Goal: Task Accomplishment & Management: Use online tool/utility

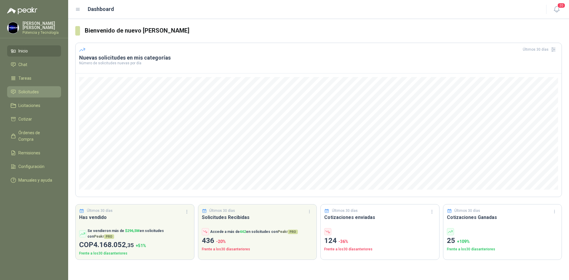
click at [43, 89] on li "Solicitudes" at bounding box center [34, 92] width 47 height 7
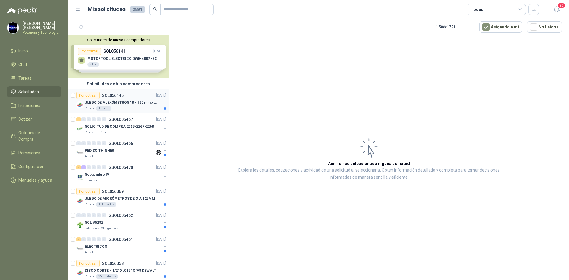
click at [112, 100] on p "JUEGO DE ALEXÓMETROS 18 - 160 mm x 0,01 mm 2824-S3" at bounding box center [122, 103] width 74 height 6
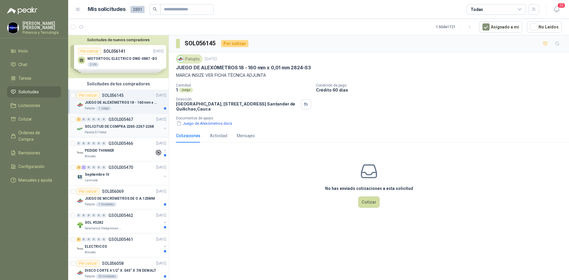
click at [120, 130] on div "Panela El Trébol" at bounding box center [123, 132] width 77 height 5
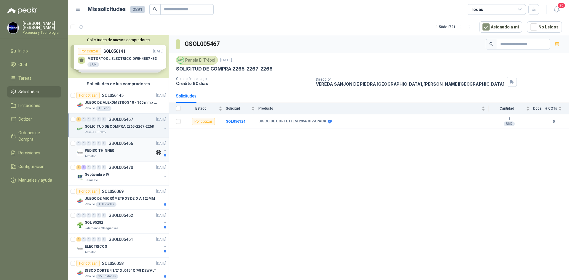
click at [112, 153] on div "PEDIDO THINNER" at bounding box center [120, 150] width 70 height 7
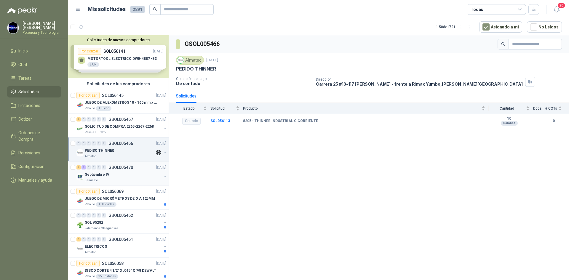
click at [105, 178] on div "Septiembre IV" at bounding box center [123, 174] width 77 height 7
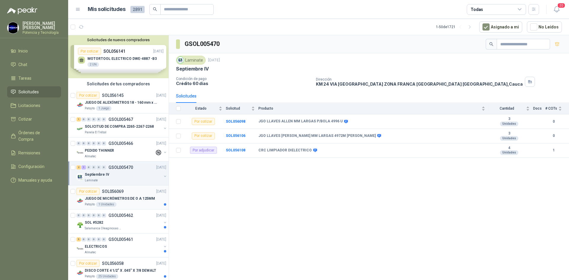
click at [112, 202] on div "JUEGO DE MICRÓMETROS DE O A 125MM" at bounding box center [125, 198] width 81 height 7
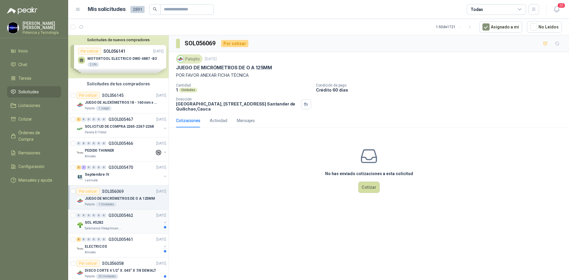
click at [111, 223] on div "SOL #5282" at bounding box center [123, 222] width 77 height 7
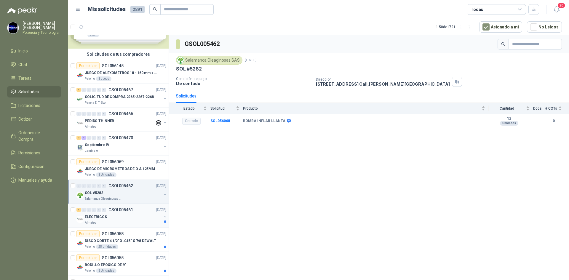
click at [108, 220] on div "ELECTRICOS" at bounding box center [123, 216] width 77 height 7
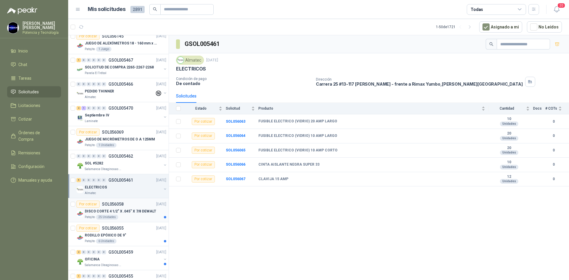
click at [123, 213] on p "DISCO CORTE 4 1/2" X .045" X 7/8 DEWALT" at bounding box center [120, 211] width 71 height 6
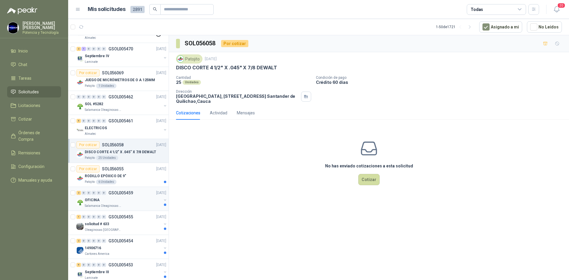
click at [121, 206] on div "Salamanca Oleaginosas SAS" at bounding box center [123, 205] width 77 height 5
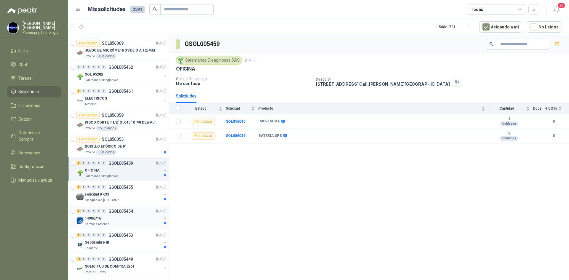
click at [123, 212] on p "GSOL005454" at bounding box center [120, 211] width 25 height 4
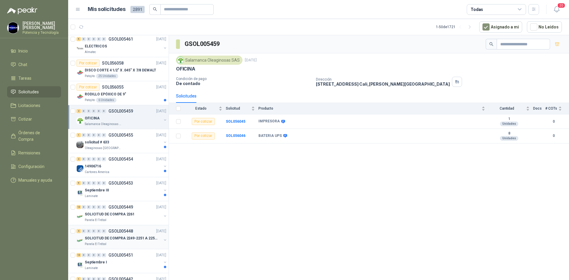
scroll to position [207, 0]
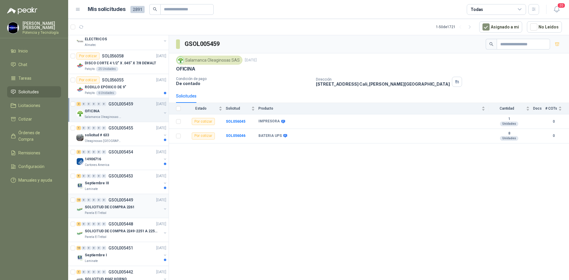
click at [123, 208] on p "SOLICITUD DE COMPRA 2261" at bounding box center [110, 207] width 50 height 6
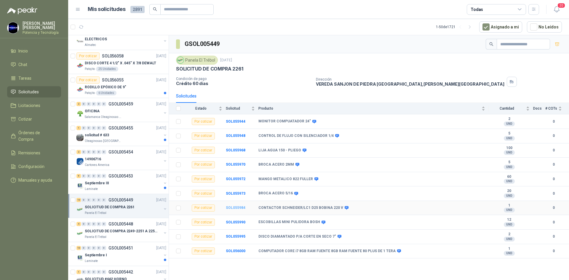
click at [230, 208] on b "SOL055984" at bounding box center [236, 207] width 20 height 4
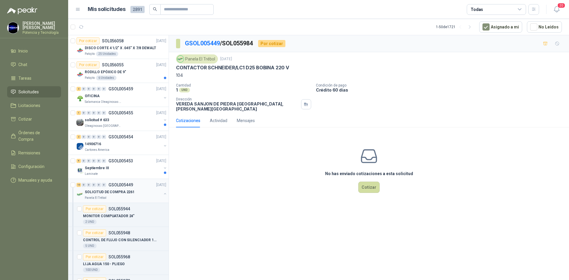
scroll to position [237, 0]
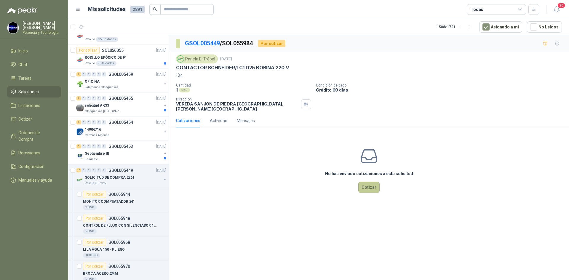
click at [374, 184] on button "Cotizar" at bounding box center [368, 187] width 21 height 11
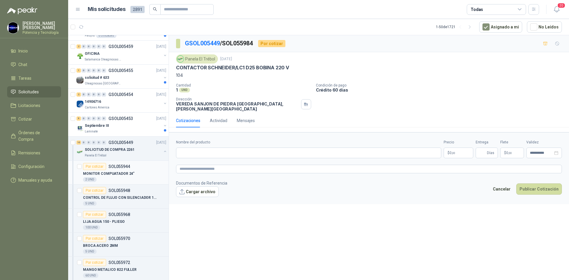
scroll to position [266, 0]
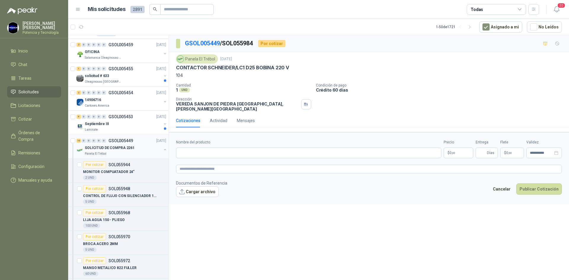
click at [132, 151] on div "SOLICITUD DE COMPRA 2261" at bounding box center [123, 147] width 77 height 7
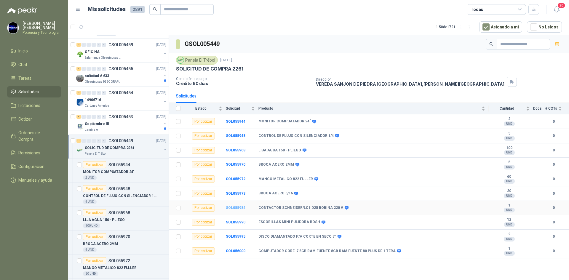
click at [240, 206] on b "SOL055984" at bounding box center [236, 207] width 20 height 4
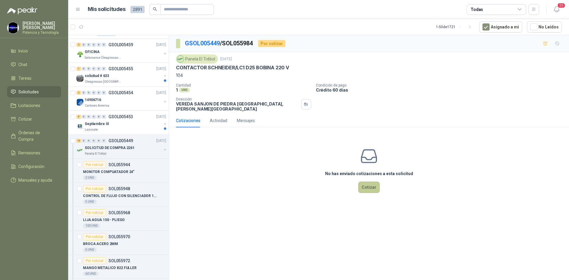
click at [368, 182] on button "Cotizar" at bounding box center [368, 187] width 21 height 11
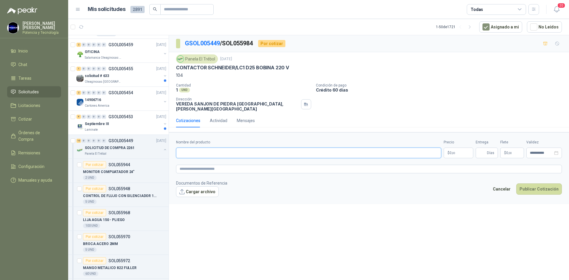
paste input "**********"
type input "**********"
click at [455, 150] on p "$ 0 ,00" at bounding box center [458, 152] width 30 height 11
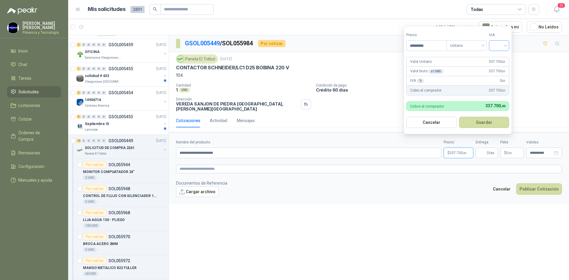
type input "*********"
click at [498, 45] on input "search" at bounding box center [498, 45] width 13 height 9
click at [501, 58] on div "19%" at bounding box center [499, 57] width 11 height 7
click at [480, 148] on input "Entrega" at bounding box center [482, 153] width 7 height 10
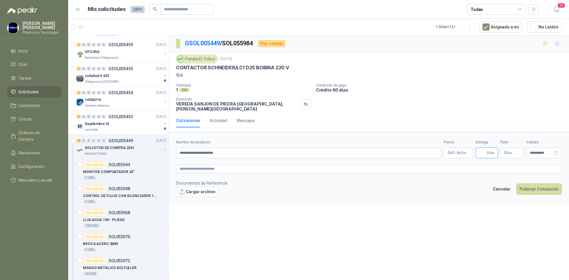
type input "*"
click at [512, 148] on p "$ 0 ,00" at bounding box center [512, 152] width 24 height 11
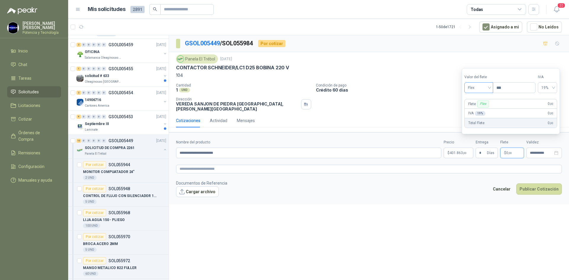
click at [470, 86] on span "Flex" at bounding box center [479, 87] width 22 height 9
click at [491, 107] on div "Incluido" at bounding box center [479, 109] width 28 height 9
click at [533, 147] on div "**********" at bounding box center [544, 152] width 36 height 11
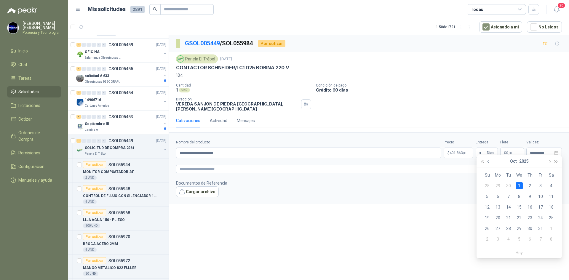
click at [490, 162] on button "button" at bounding box center [488, 161] width 7 height 12
type input "**********"
click at [510, 218] on div "23" at bounding box center [508, 217] width 7 height 7
click at [446, 147] on p "$ 401.863 ,00" at bounding box center [458, 152] width 30 height 11
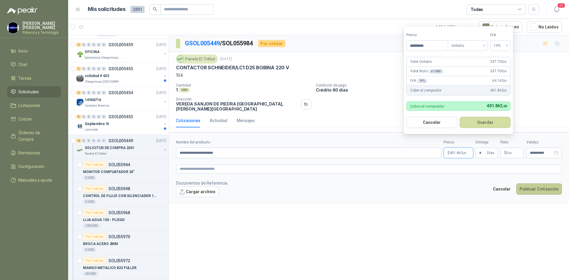
click at [528, 187] on button "Publicar Cotización" at bounding box center [539, 188] width 46 height 11
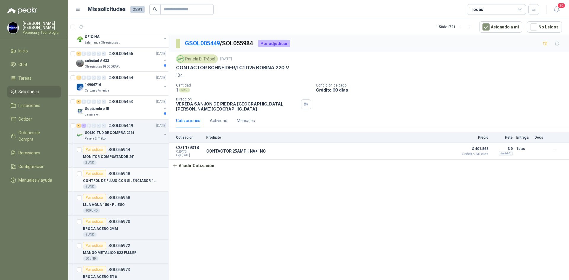
scroll to position [296, 0]
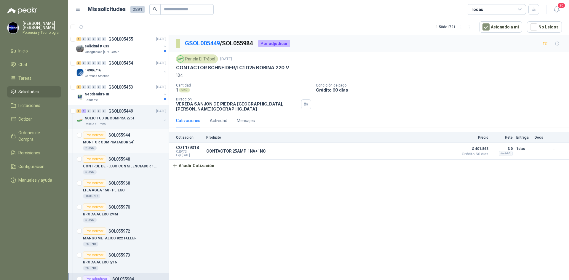
click at [112, 147] on div "2 UND" at bounding box center [124, 148] width 83 height 5
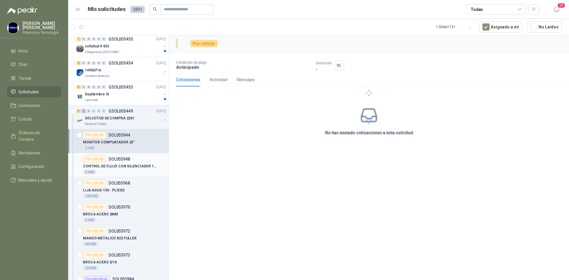
click at [111, 166] on p "CONTROL DE FLUJO CON SILENCIADOR 1/4" at bounding box center [120, 166] width 74 height 6
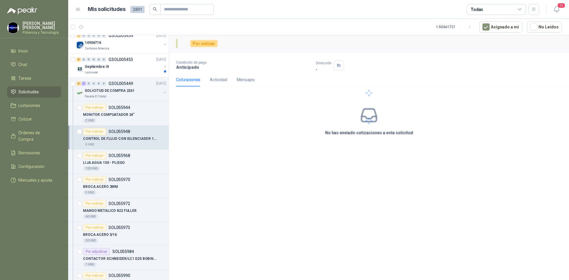
scroll to position [326, 0]
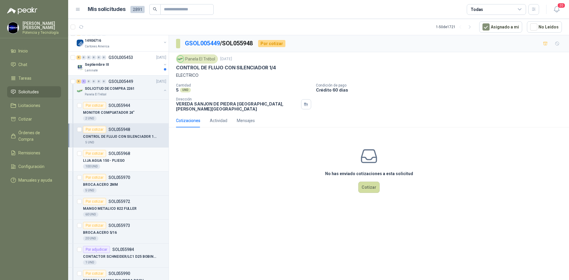
click at [112, 162] on p "LIJA AGUA 150 - PLIEGO" at bounding box center [104, 161] width 42 height 6
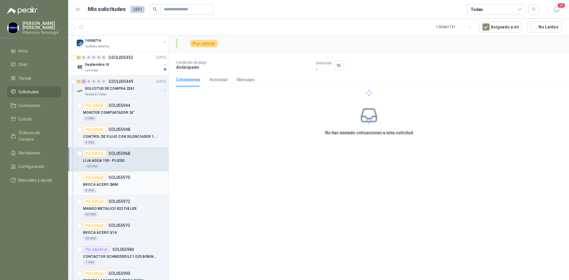
click at [122, 186] on div "BROCA ACERO 2MM" at bounding box center [124, 184] width 83 height 7
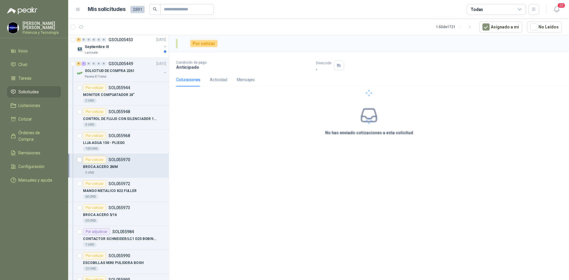
scroll to position [355, 0]
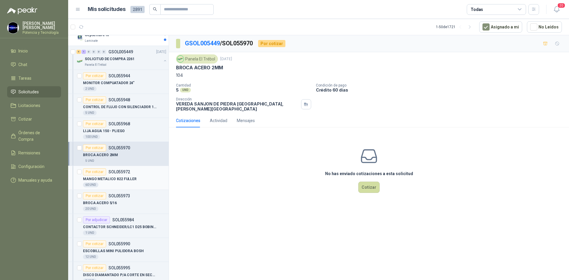
click at [139, 174] on div "Por cotizar SOL055972" at bounding box center [124, 171] width 83 height 7
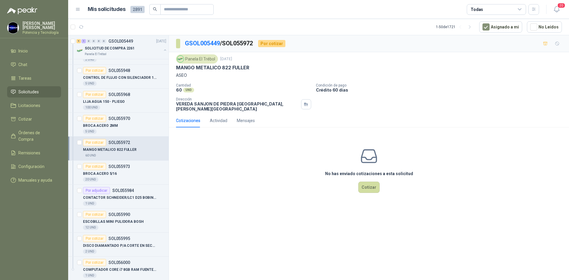
scroll to position [385, 0]
click at [138, 173] on div "BROCA ACERO 5/16" at bounding box center [124, 173] width 83 height 7
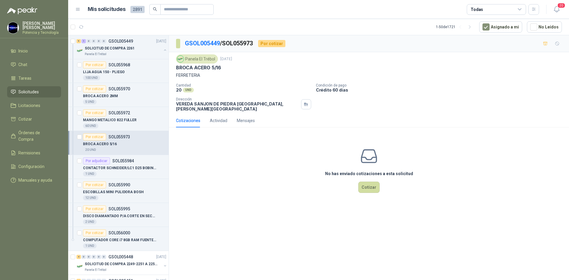
scroll to position [415, 0]
click at [136, 171] on div "1 UND" at bounding box center [124, 173] width 83 height 5
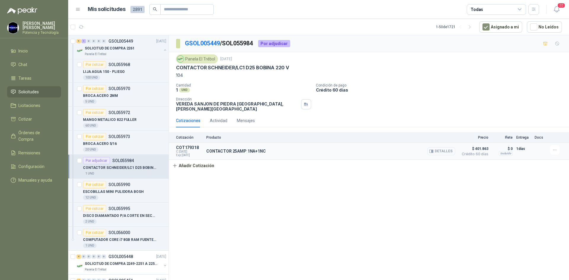
click at [449, 147] on button "Detalles" at bounding box center [441, 151] width 28 height 8
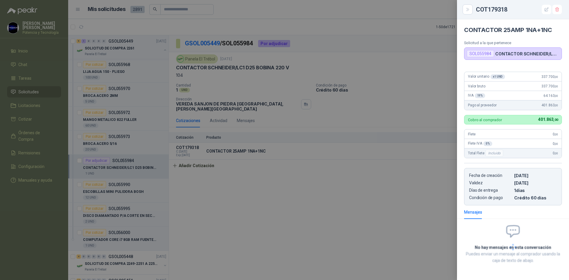
scroll to position [2, 0]
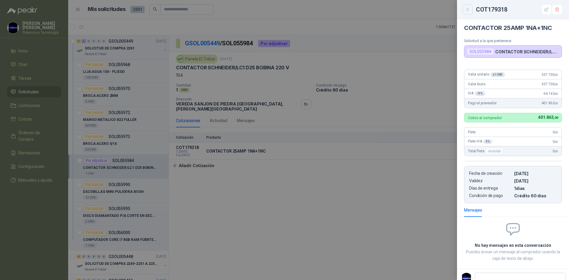
click at [470, 8] on icon "Close" at bounding box center [467, 9] width 5 height 5
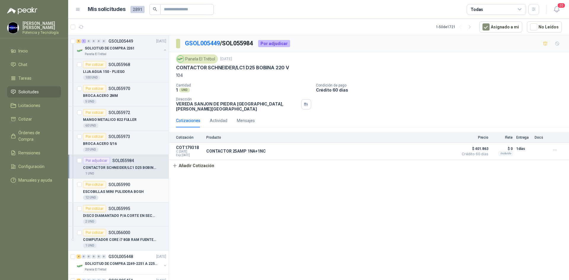
click at [120, 190] on p "ESCOBILLAS MINI PULIDORA BOSH" at bounding box center [113, 192] width 61 height 6
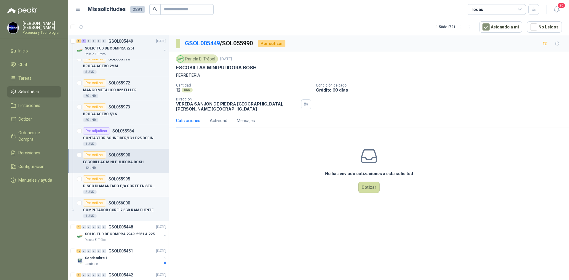
click at [119, 190] on div "2 UND" at bounding box center [124, 192] width 83 height 5
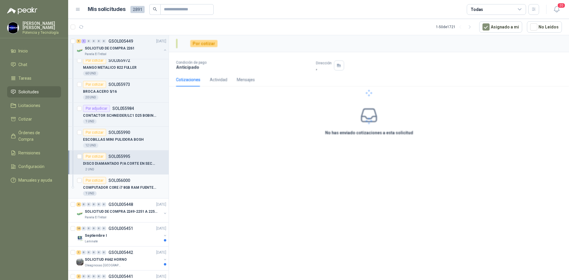
scroll to position [474, 0]
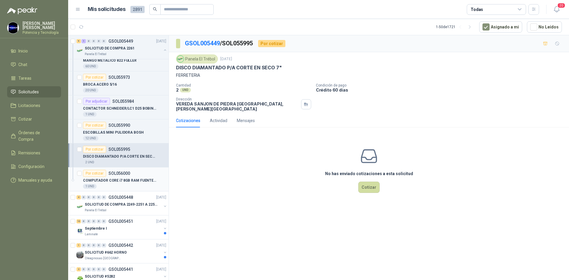
click at [126, 184] on div "1 UND" at bounding box center [124, 186] width 83 height 5
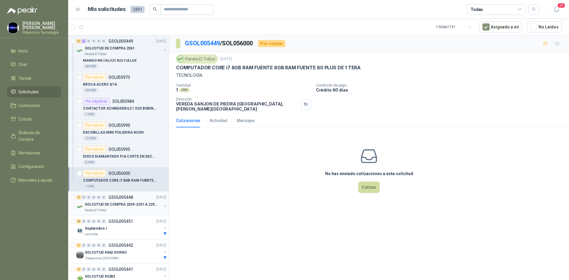
click at [127, 208] on div "Panela El Trébol" at bounding box center [123, 210] width 77 height 5
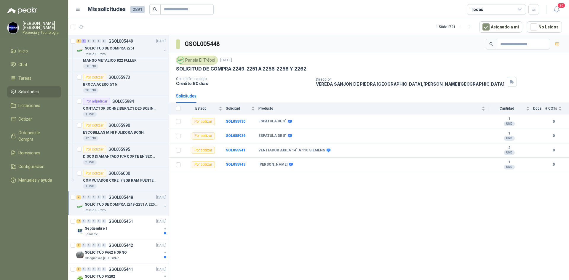
scroll to position [503, 0]
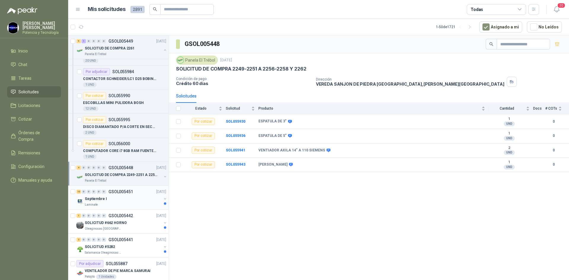
click at [127, 200] on div "Septiembre I" at bounding box center [123, 198] width 77 height 7
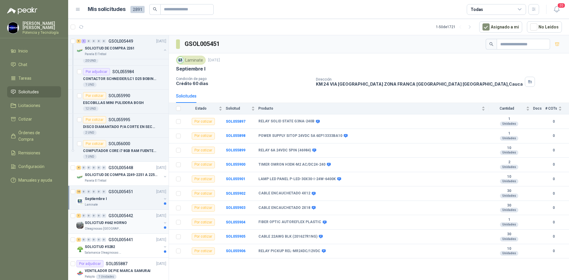
click at [129, 221] on div "SOLICITUD #662 HORNO" at bounding box center [123, 222] width 77 height 7
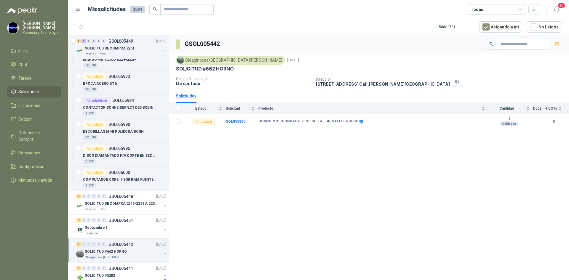
scroll to position [474, 0]
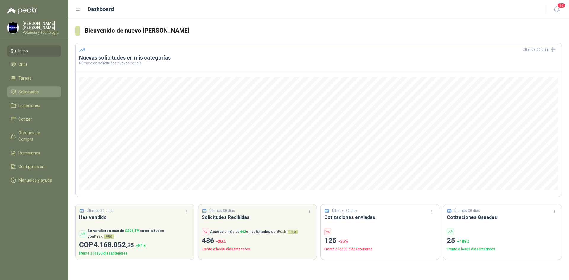
click at [29, 89] on span "Solicitudes" at bounding box center [28, 92] width 20 height 7
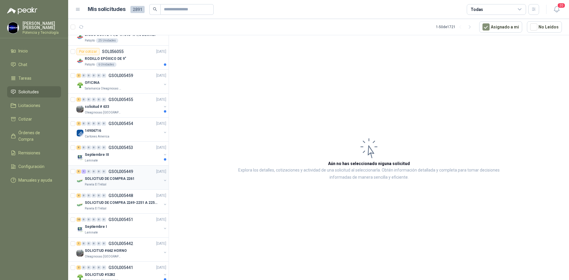
scroll to position [237, 0]
click at [123, 181] on div "SOLICITUD DE COMPRA 2261" at bounding box center [123, 177] width 77 height 7
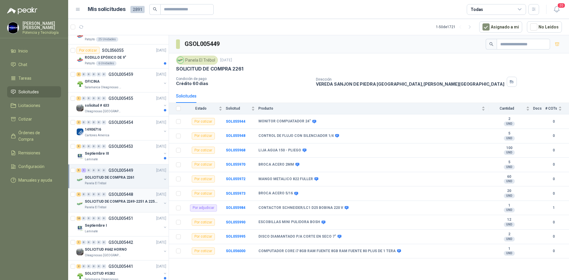
click at [121, 199] on p "SOLICITUD DE COMPRA 2249-2251 A 2256-2258 Y 2262" at bounding box center [122, 202] width 74 height 6
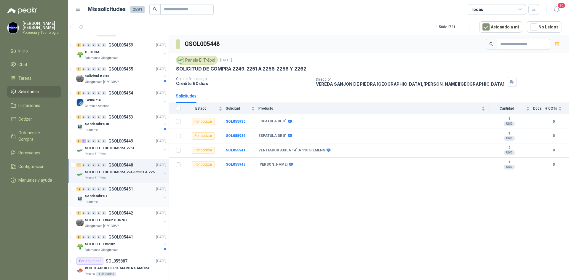
scroll to position [266, 0]
click at [115, 173] on p "SOLICITUD DE COMPRA 2249-2251 A 2256-2258 Y 2262" at bounding box center [122, 172] width 74 height 6
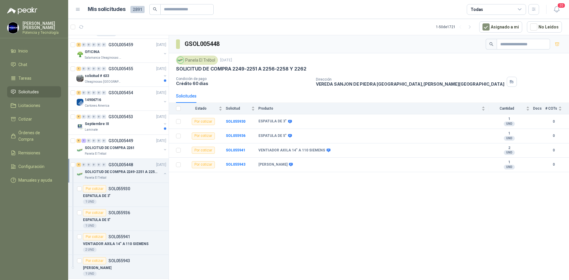
click at [122, 175] on div "SOLICITUD DE COMPRA 2249-2251 A 2256-2258 Y 2262" at bounding box center [123, 171] width 77 height 7
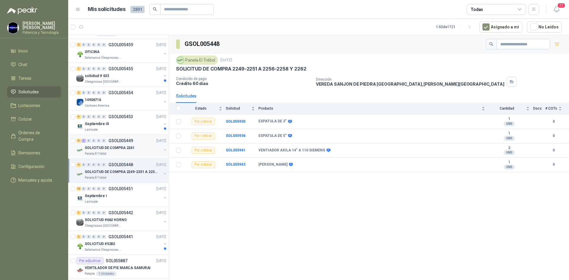
click at [107, 152] on div "Panela El Trébol" at bounding box center [123, 153] width 77 height 5
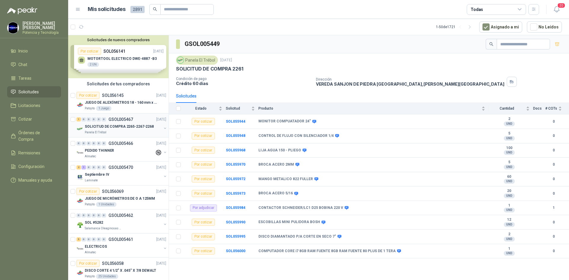
click at [126, 130] on div "Panela El Trébol" at bounding box center [123, 132] width 77 height 5
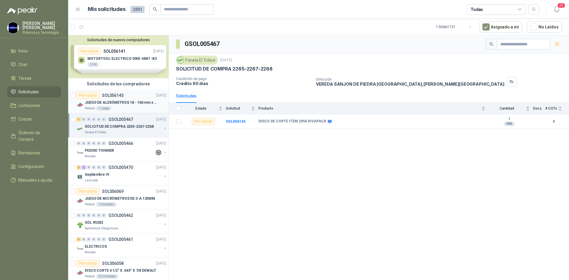
click at [119, 103] on p "JUEGO DE ALEXÓMETROS 18 - 160 mm x 0,01 mm 2824-S3" at bounding box center [122, 103] width 74 height 6
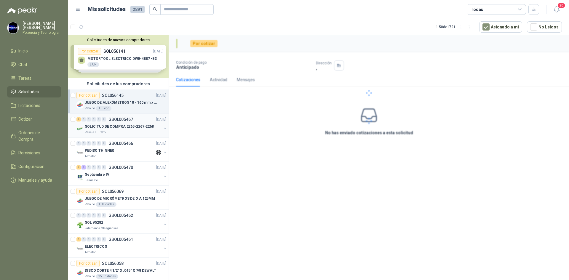
click at [116, 128] on p "SOLICITUD DE COMPRA 2265-2267-2268" at bounding box center [119, 127] width 69 height 6
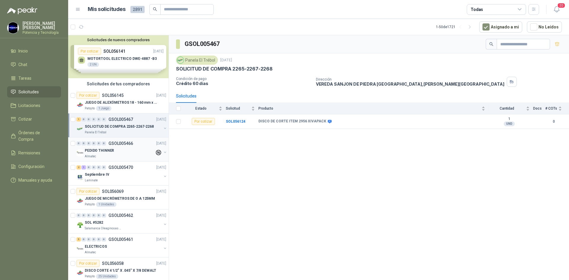
click at [123, 149] on div "PEDIDO THINNER" at bounding box center [120, 150] width 70 height 7
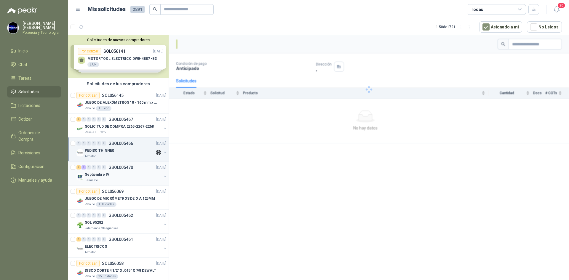
click at [118, 169] on p "GSOL005470" at bounding box center [120, 167] width 25 height 4
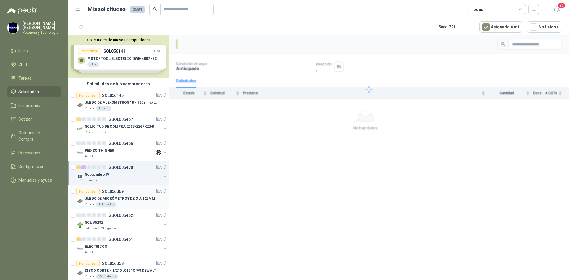
click at [128, 196] on p "JUEGO DE MICRÓMETROS DE O A 125MM" at bounding box center [120, 199] width 70 height 6
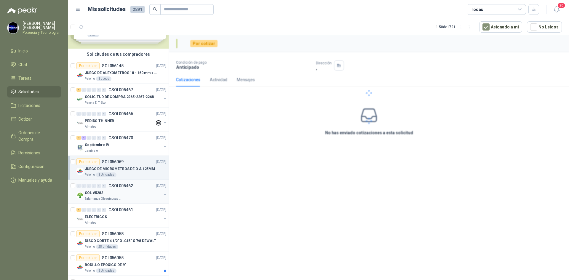
click at [125, 195] on div "SOL #5282" at bounding box center [123, 192] width 77 height 7
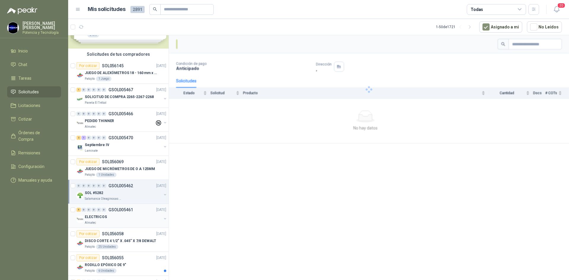
scroll to position [59, 0]
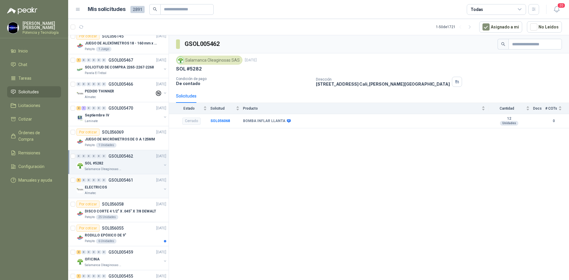
click at [113, 187] on div "ELECTRICOS" at bounding box center [123, 187] width 77 height 7
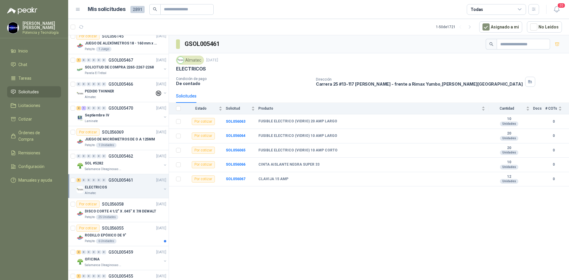
scroll to position [89, 0]
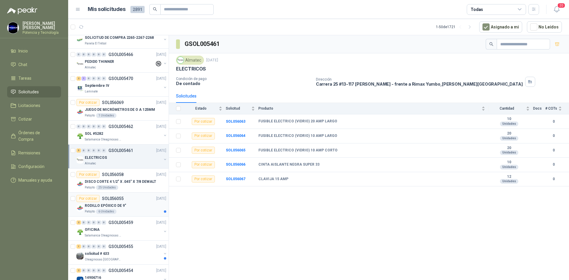
click at [117, 200] on p "SOL056055" at bounding box center [113, 198] width 22 height 4
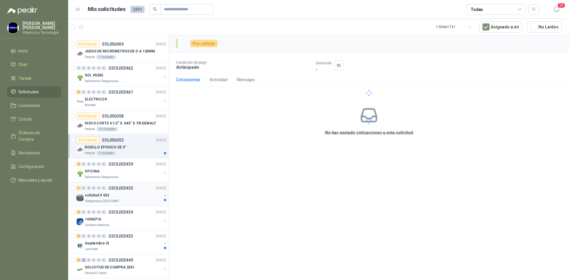
scroll to position [148, 0]
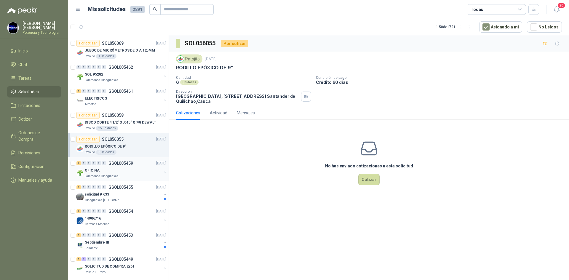
click at [123, 169] on div "OFICINA" at bounding box center [123, 170] width 77 height 7
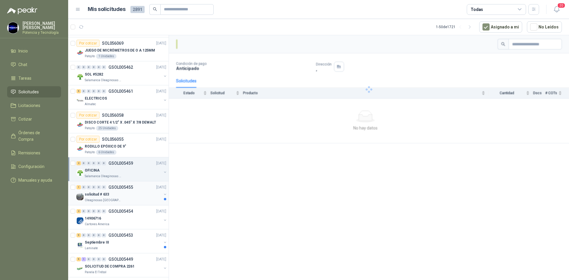
click at [133, 192] on div "solicitud # 633" at bounding box center [123, 194] width 77 height 7
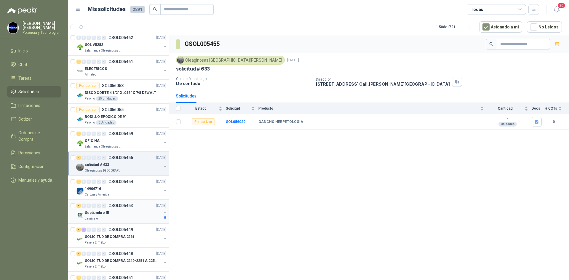
click at [130, 213] on div "Septiembre III" at bounding box center [123, 212] width 77 height 7
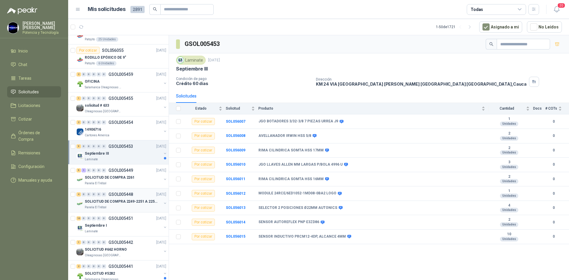
click at [130, 200] on p "SOLICITUD DE COMPRA 2249-2251 A 2256-2258 Y 2262" at bounding box center [122, 202] width 74 height 6
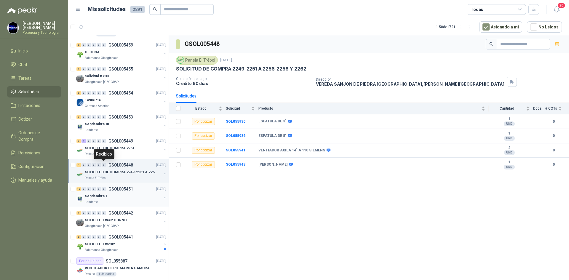
scroll to position [266, 0]
click at [104, 195] on p "Septiembre I" at bounding box center [96, 196] width 22 height 6
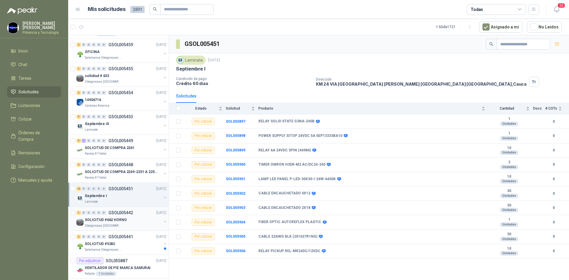
click at [109, 220] on p "SOLICITUD #662 HORNO" at bounding box center [106, 220] width 42 height 6
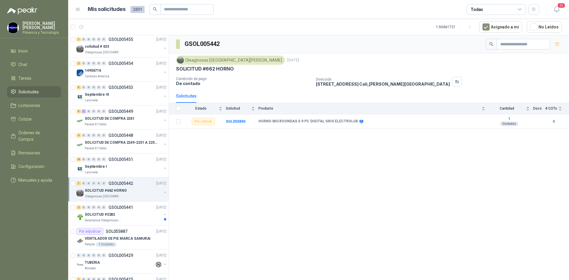
scroll to position [296, 0]
click at [109, 220] on p "Salamanca Oleaginosas SAS" at bounding box center [103, 220] width 37 height 5
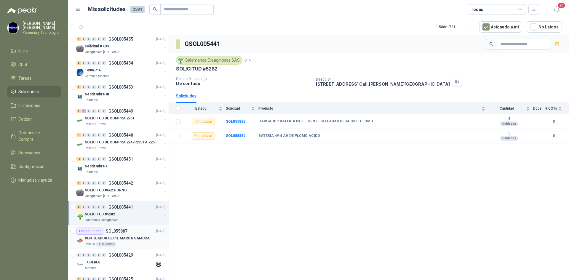
click at [113, 230] on p "SOL055887" at bounding box center [117, 231] width 22 height 4
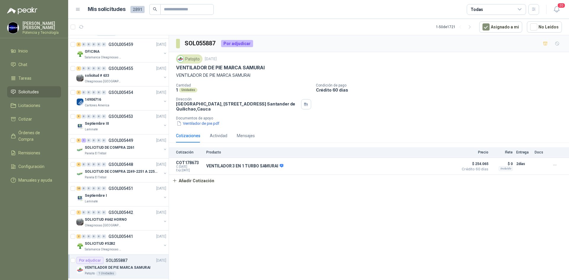
scroll to position [266, 0]
click at [124, 147] on p "SOLICITUD DE COMPRA 2261" at bounding box center [110, 148] width 50 height 6
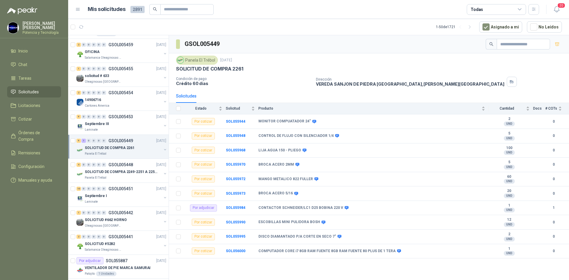
click at [115, 152] on div "Panela El Trébol" at bounding box center [123, 153] width 77 height 5
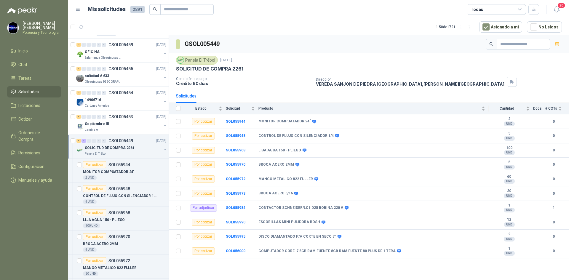
click at [115, 152] on div "Panela El Trébol" at bounding box center [123, 153] width 77 height 5
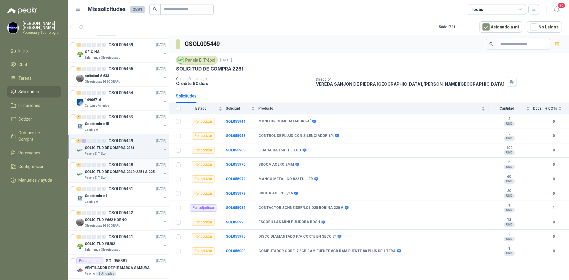
click at [130, 170] on p "SOLICITUD DE COMPRA 2249-2251 A 2256-2258 Y 2262" at bounding box center [122, 172] width 74 height 6
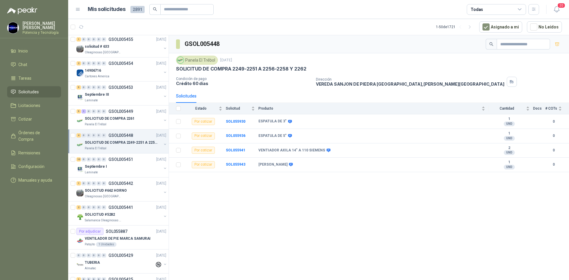
scroll to position [296, 0]
click at [109, 121] on div "SOLICITUD DE COMPRA 2261" at bounding box center [123, 118] width 77 height 7
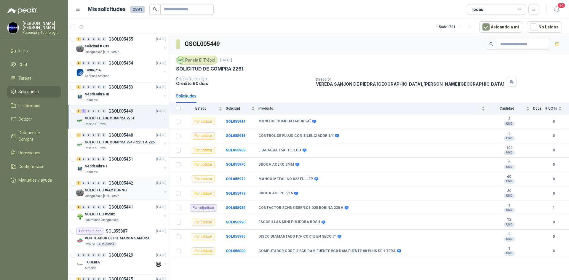
click at [112, 195] on p "Oleaginosas [GEOGRAPHIC_DATA][PERSON_NAME]" at bounding box center [103, 196] width 37 height 5
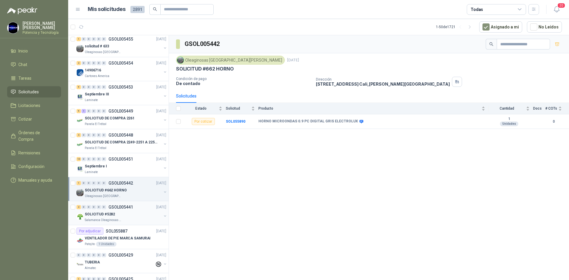
click at [110, 211] on p "SOLICITUD #5282" at bounding box center [100, 214] width 30 height 6
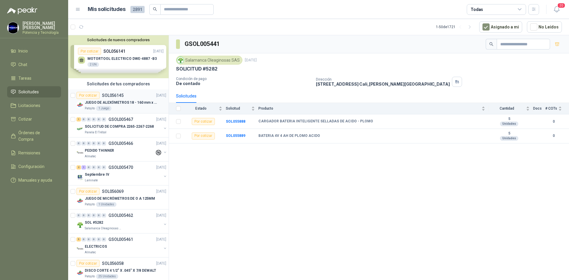
click at [124, 108] on div "Patojito 1 Juego" at bounding box center [125, 108] width 81 height 5
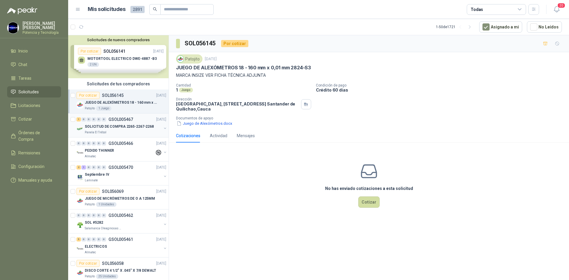
click at [134, 126] on p "SOLICITUD DE COMPRA 2265-2267-2268" at bounding box center [119, 127] width 69 height 6
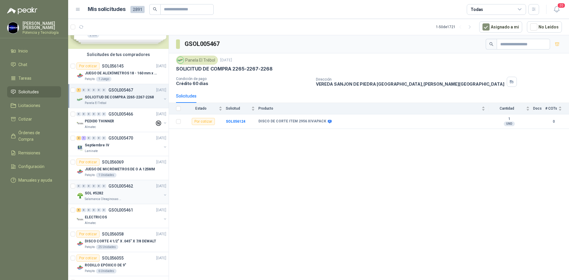
scroll to position [30, 0]
click at [114, 169] on p "JUEGO DE MICRÓMETROS DE O A 125MM" at bounding box center [120, 169] width 70 height 6
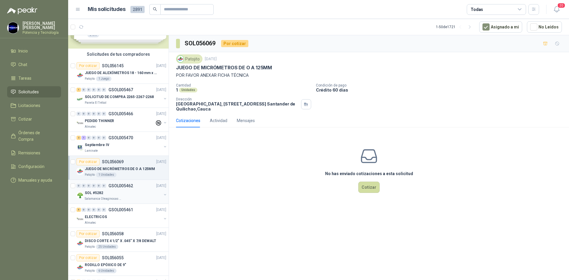
click at [127, 194] on div "SOL #5282" at bounding box center [123, 192] width 77 height 7
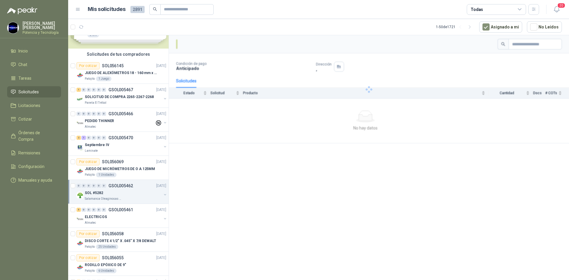
scroll to position [59, 0]
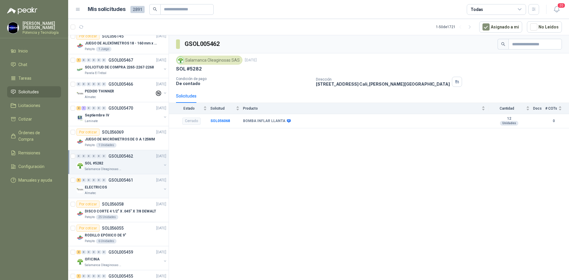
click at [120, 189] on div "ELECTRICOS" at bounding box center [123, 187] width 77 height 7
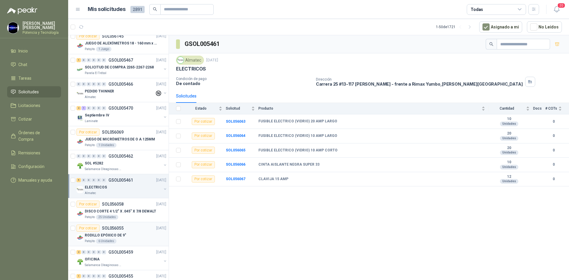
scroll to position [89, 0]
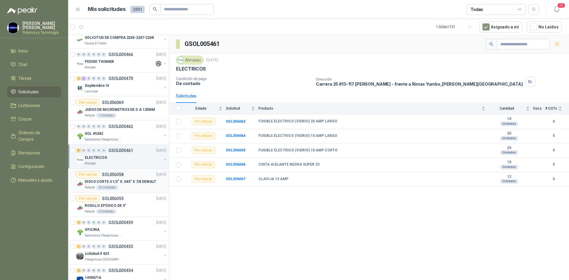
click at [131, 182] on p "DISCO CORTE 4 1/2" X .045" X 7/8 DEWALT" at bounding box center [120, 182] width 71 height 6
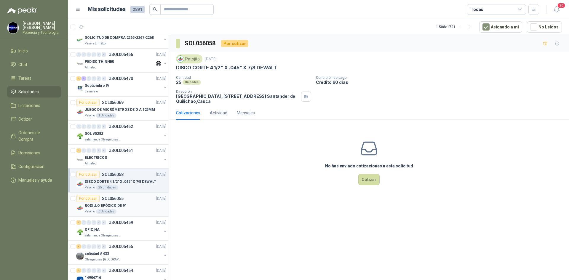
click at [131, 213] on div "Patojito 6 Unidades" at bounding box center [125, 211] width 81 height 5
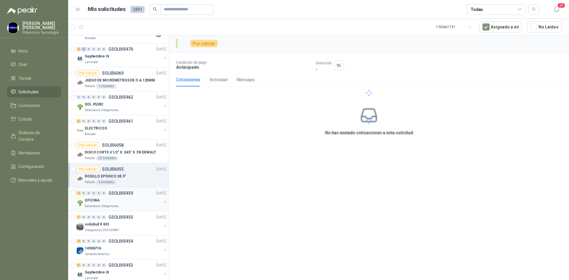
scroll to position [118, 0]
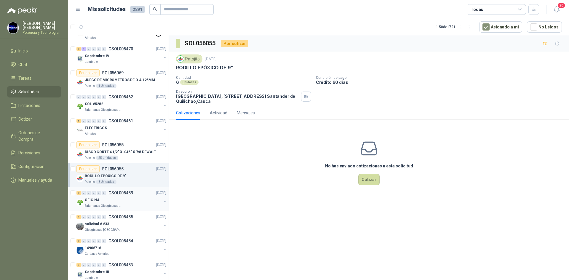
click at [121, 207] on div "Salamanca Oleaginosas SAS" at bounding box center [123, 205] width 77 height 5
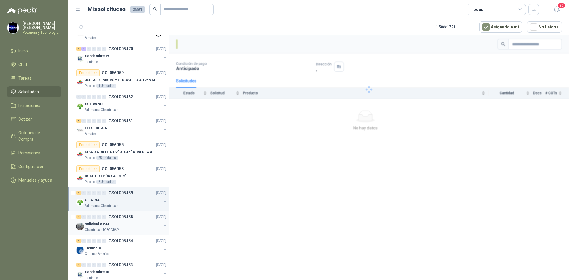
click at [124, 227] on div "solicitud # 633" at bounding box center [123, 223] width 77 height 7
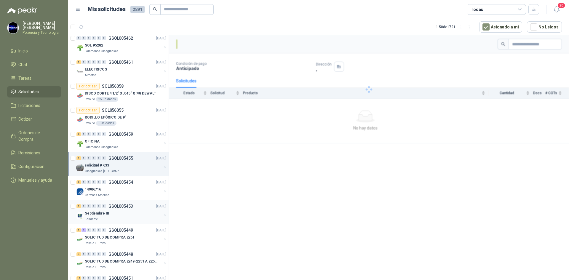
scroll to position [178, 0]
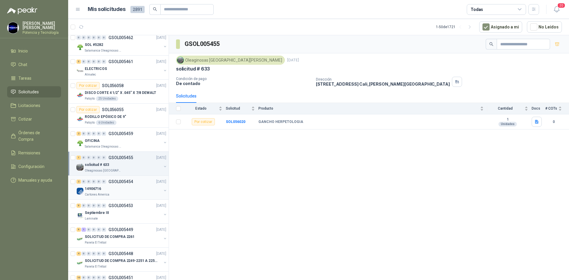
click at [115, 193] on div "Cartones America" at bounding box center [123, 194] width 77 height 5
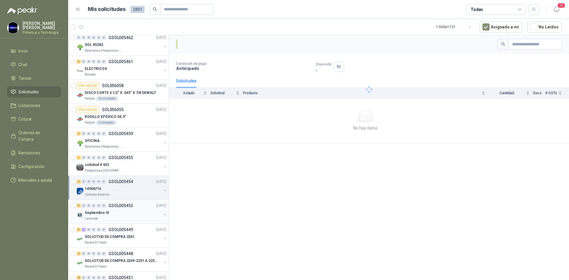
click at [124, 216] on div "Laminate" at bounding box center [123, 218] width 77 height 5
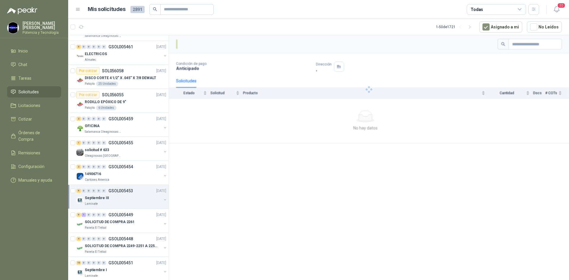
scroll to position [207, 0]
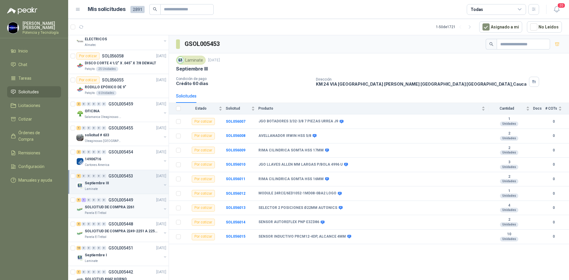
click at [118, 211] on div "Panela El Trébol" at bounding box center [123, 213] width 77 height 5
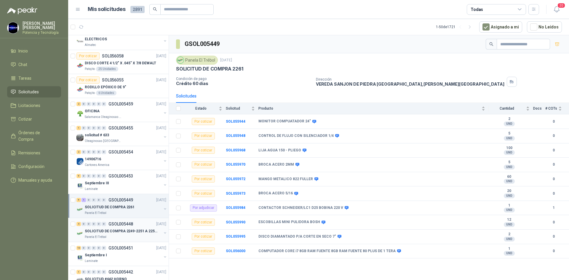
click at [101, 230] on p "SOLICITUD DE COMPRA 2249-2251 A 2256-2258 Y 2262" at bounding box center [122, 231] width 74 height 6
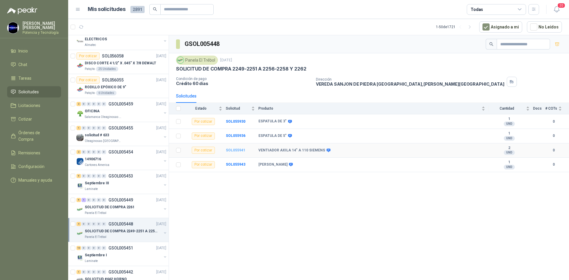
click at [237, 150] on b "SOL055941" at bounding box center [236, 150] width 20 height 4
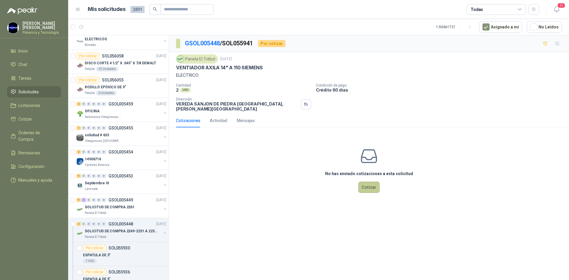
click at [373, 182] on button "Cotizar" at bounding box center [368, 187] width 21 height 11
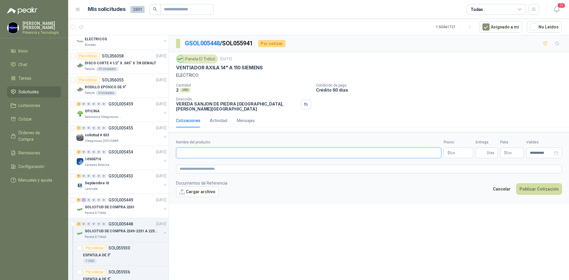
paste input "**********"
type input "**********"
click at [451, 151] on span "0 ,00" at bounding box center [452, 153] width 6 height 4
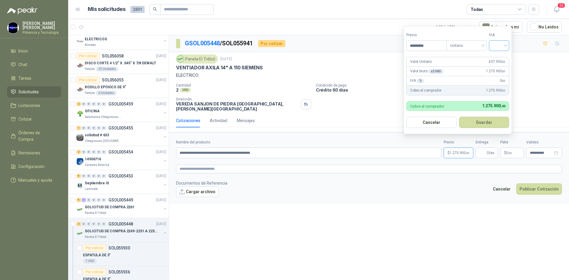
type input "*********"
click at [495, 48] on input "search" at bounding box center [498, 45] width 13 height 9
click at [501, 54] on div "19%" at bounding box center [499, 57] width 11 height 7
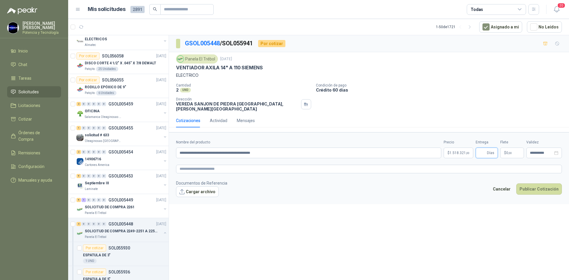
click at [484, 148] on input "Entrega" at bounding box center [482, 153] width 7 height 10
type input "*"
click at [509, 151] on span ",00" at bounding box center [510, 152] width 4 height 3
click at [513, 147] on p "$ 0 ,00" at bounding box center [512, 152] width 24 height 11
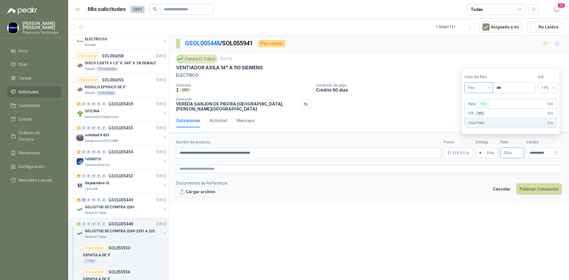
click at [485, 87] on span "Flex" at bounding box center [479, 87] width 22 height 9
drag, startPoint x: 484, startPoint y: 107, endPoint x: 532, endPoint y: 154, distance: 67.2
click at [486, 108] on div "Incluido" at bounding box center [479, 109] width 20 height 7
click at [532, 151] on input "**********" at bounding box center [540, 153] width 23 height 4
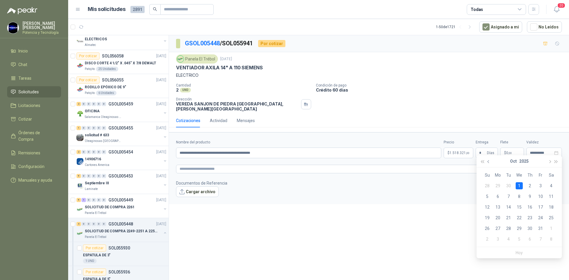
click at [488, 161] on span "button" at bounding box center [488, 161] width 3 height 3
click at [506, 218] on div "23" at bounding box center [508, 217] width 7 height 7
type input "**********"
click at [464, 151] on span "1.518.321 ,00" at bounding box center [459, 153] width 20 height 4
click at [298, 151] on input "**********" at bounding box center [308, 152] width 265 height 11
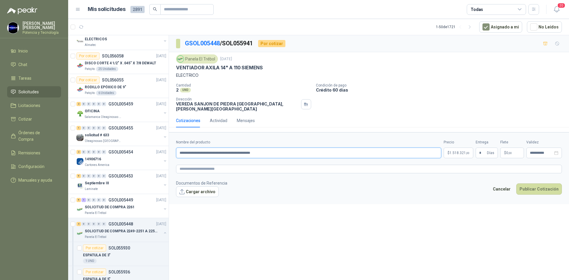
click at [267, 150] on input "**********" at bounding box center [308, 152] width 265 height 11
type input "**********"
click at [534, 183] on button "Publicar Cotización" at bounding box center [539, 188] width 46 height 11
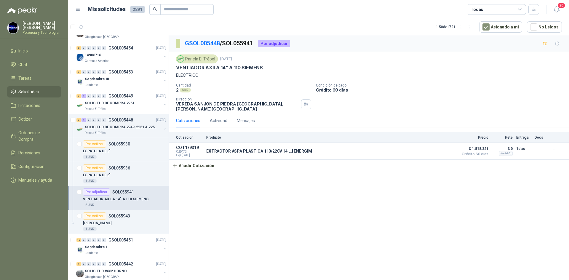
scroll to position [326, 0]
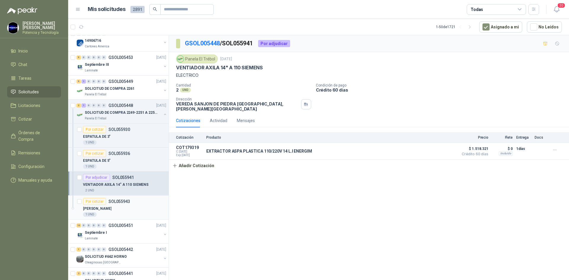
click at [135, 210] on div "[PERSON_NAME]" at bounding box center [124, 208] width 83 height 7
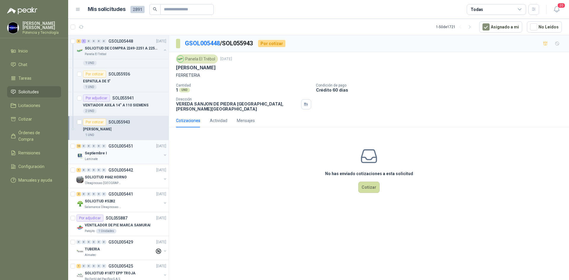
scroll to position [415, 0]
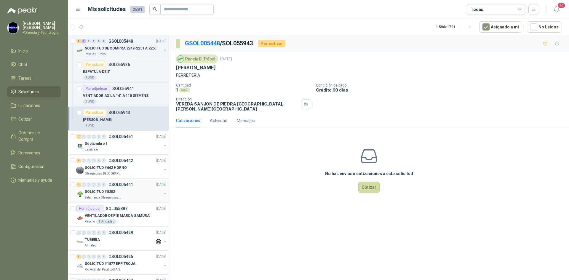
click at [131, 194] on div "SOLICITUD #5282" at bounding box center [123, 191] width 77 height 7
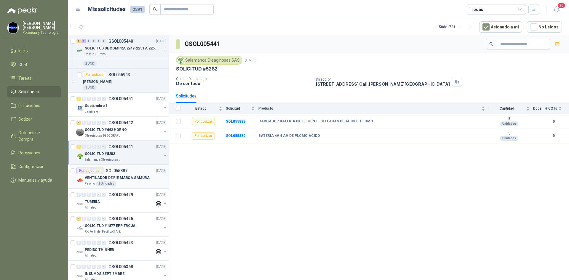
scroll to position [474, 0]
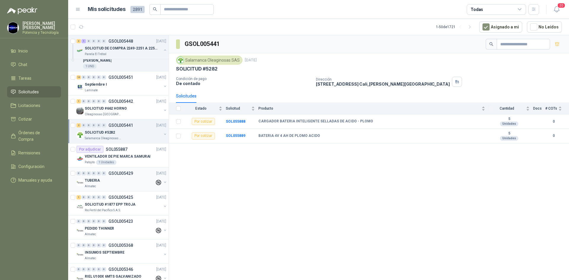
click at [122, 186] on div "Almatec" at bounding box center [120, 186] width 70 height 5
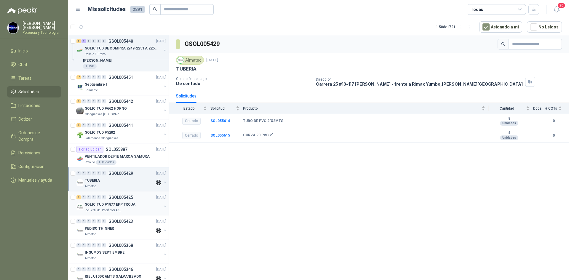
click at [125, 204] on p "SOLICITUD #1877 EPP TROJA" at bounding box center [110, 205] width 51 height 6
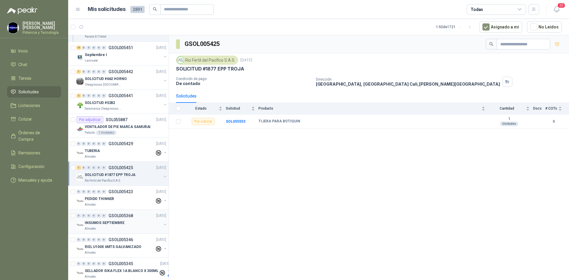
click at [116, 218] on div "0 0 0 0 0 0 GSOL005368 [DATE]" at bounding box center [121, 215] width 91 height 7
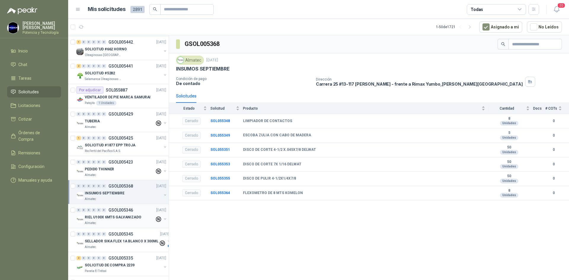
click at [114, 213] on div "0 0 0 0 0 0 GSOL005346 [DATE]" at bounding box center [121, 209] width 91 height 7
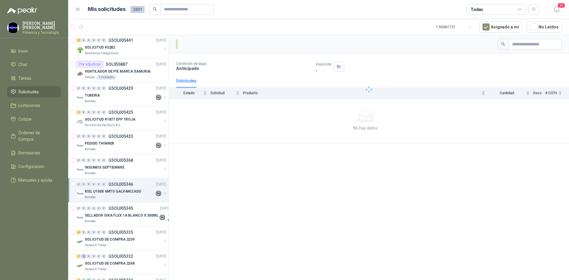
scroll to position [563, 0]
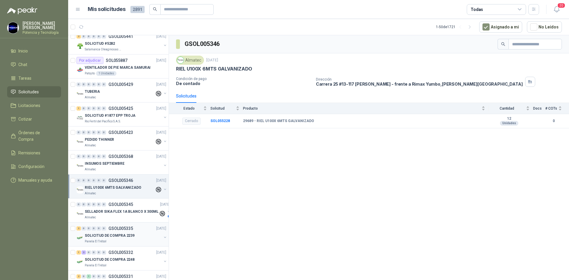
click at [114, 230] on p "GSOL005335" at bounding box center [120, 228] width 25 height 4
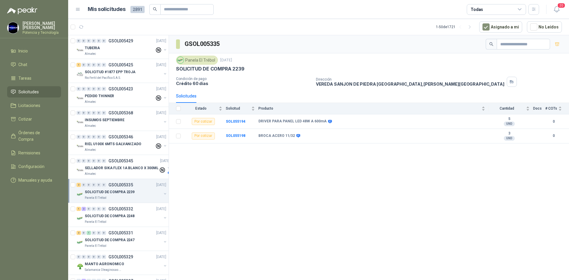
scroll to position [622, 0]
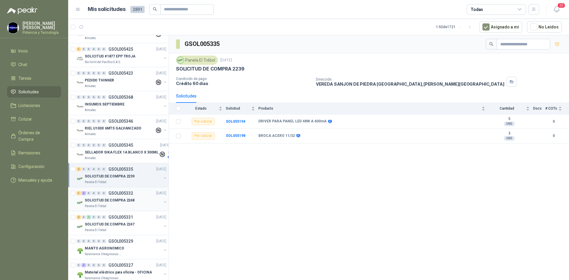
click at [114, 203] on p "SOLICITUD DE COMPRA 2248" at bounding box center [110, 200] width 50 height 6
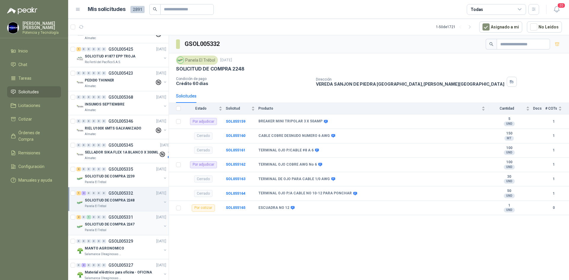
click at [132, 224] on div "SOLICITUD DE COMPRA 2247" at bounding box center [123, 224] width 77 height 7
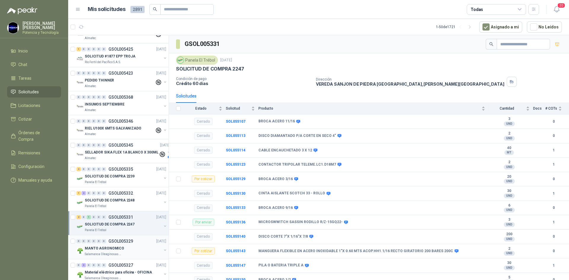
click at [102, 243] on div "0 0 0 0 0 0 GSOL005329 [DATE]" at bounding box center [121, 240] width 91 height 7
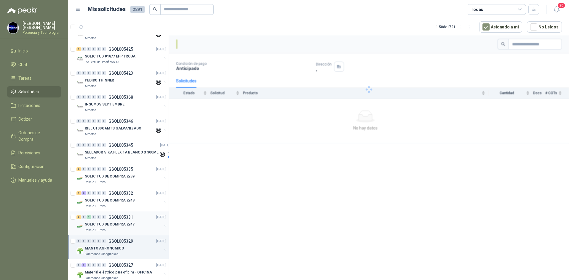
click at [98, 226] on p "SOLICITUD DE COMPRA 2247" at bounding box center [110, 224] width 50 height 6
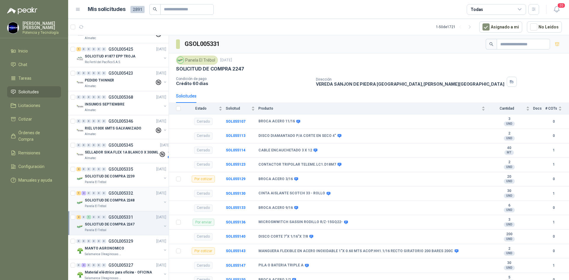
click at [109, 200] on p "SOLICITUD DE COMPRA 2248" at bounding box center [110, 200] width 50 height 6
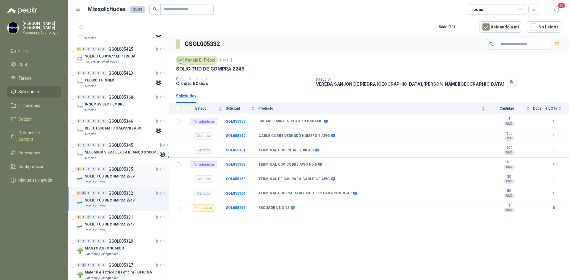
click at [104, 182] on p "Panela El Trébol" at bounding box center [96, 182] width 22 height 5
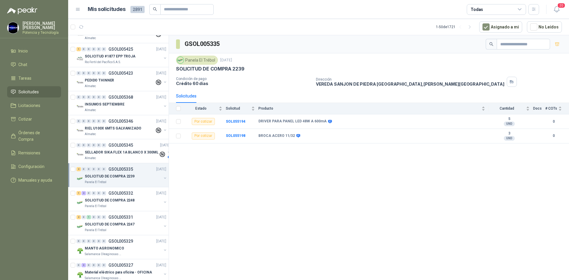
scroll to position [592, 0]
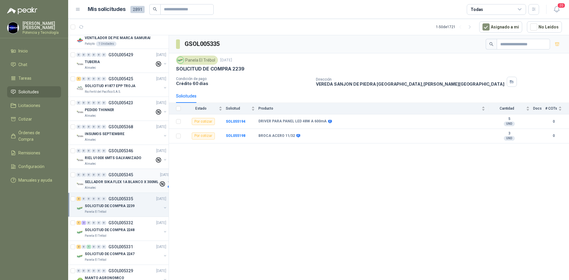
click at [115, 182] on p "SELLADOR SIKA FLEX 1A BLANCO X 300ML" at bounding box center [122, 182] width 74 height 6
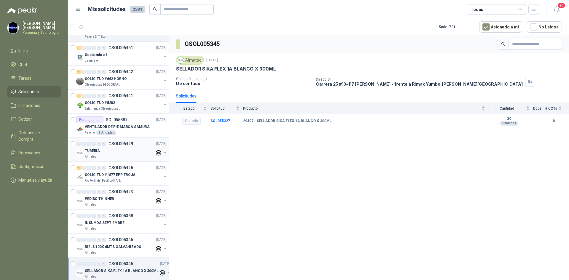
scroll to position [474, 0]
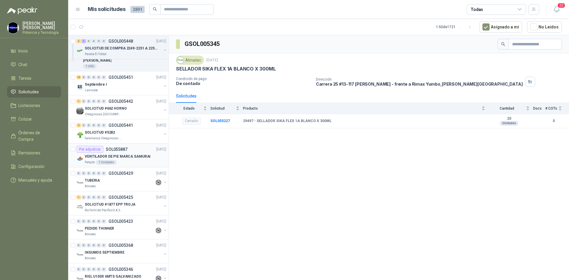
click at [125, 154] on p "VENTILADOR DE PIE MARCA SAMURAI" at bounding box center [118, 157] width 66 height 6
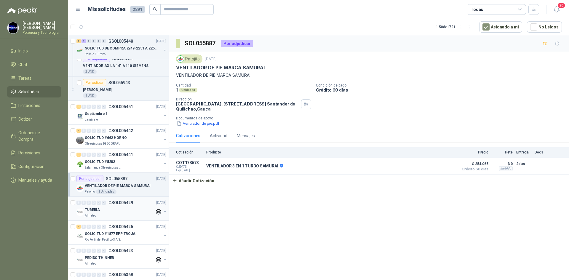
scroll to position [444, 0]
click at [129, 163] on div "SOLICITUD #5282" at bounding box center [123, 161] width 77 height 7
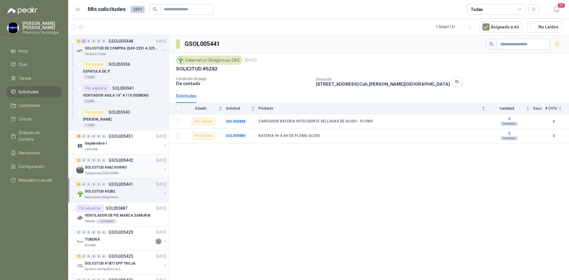
scroll to position [415, 0]
click at [133, 170] on div "SOLICITUD #662 HORNO" at bounding box center [123, 167] width 77 height 7
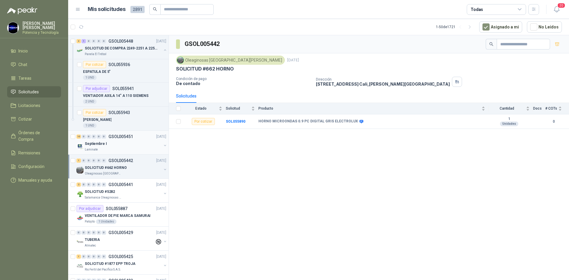
click at [117, 148] on div "Laminate" at bounding box center [123, 149] width 77 height 5
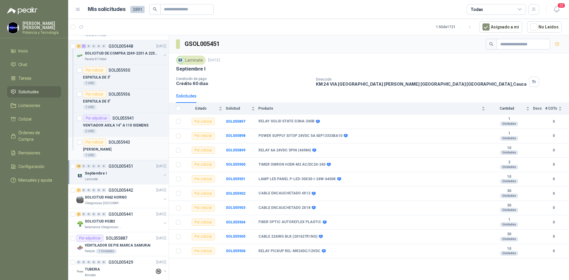
click at [128, 157] on div "1 UND" at bounding box center [124, 155] width 83 height 5
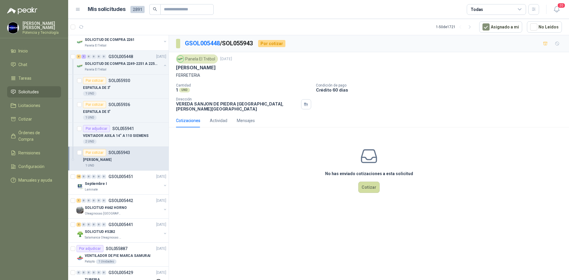
scroll to position [355, 0]
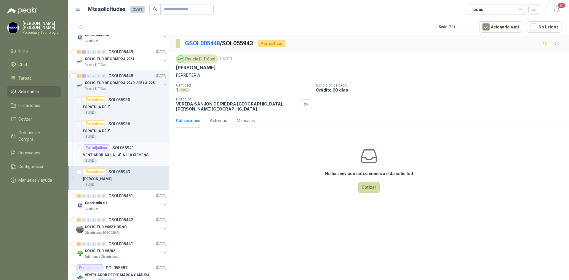
click at [129, 157] on p "VENTIADOR AXILA 14" A 110 SIEMENS" at bounding box center [115, 155] width 65 height 6
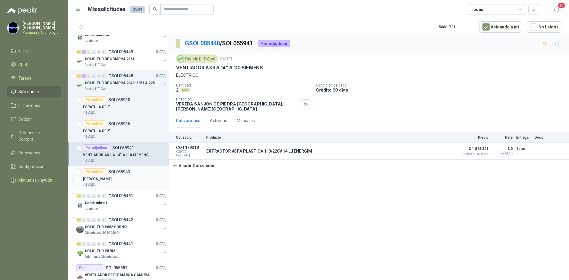
click at [128, 176] on div "[PERSON_NAME]" at bounding box center [124, 178] width 83 height 7
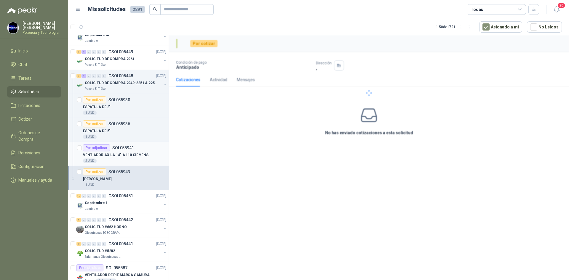
click at [116, 153] on p "VENTIADOR AXILA 14" A 110 SIEMENS" at bounding box center [115, 155] width 65 height 6
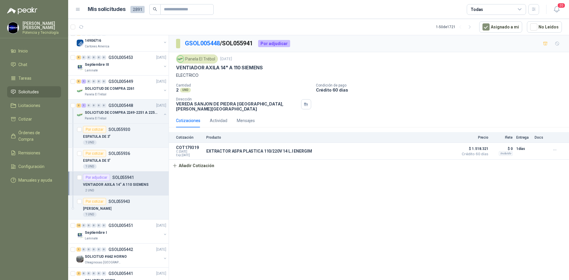
click at [132, 164] on div "1 UND" at bounding box center [124, 166] width 83 height 5
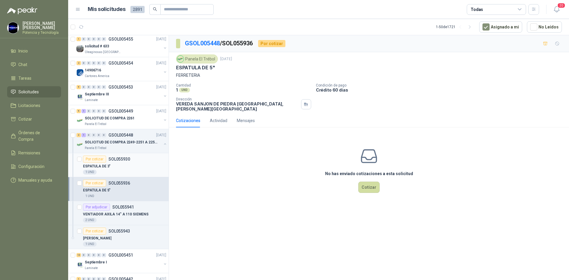
click at [133, 170] on div "1 UND" at bounding box center [124, 172] width 83 height 5
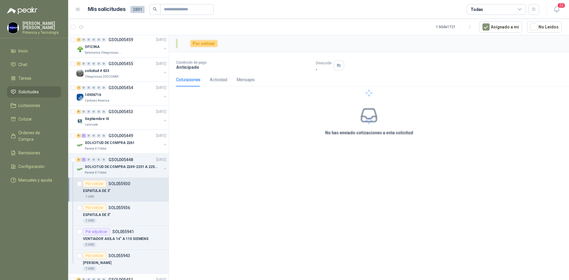
scroll to position [266, 0]
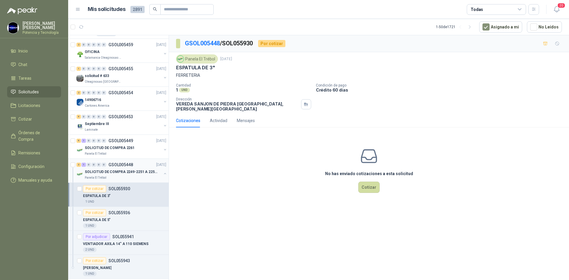
click at [134, 172] on p "SOLICITUD DE COMPRA 2249-2251 A 2256-2258 Y 2262" at bounding box center [122, 172] width 74 height 6
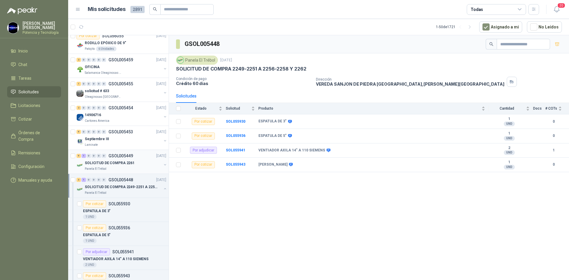
scroll to position [237, 0]
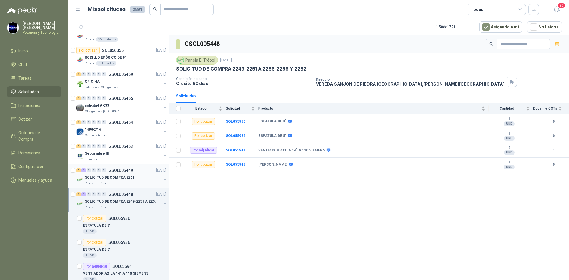
click at [134, 184] on div "Panela El Trébol" at bounding box center [123, 183] width 77 height 5
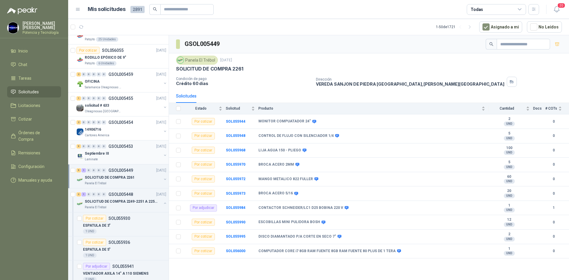
click at [116, 158] on div "Laminate" at bounding box center [123, 159] width 77 height 5
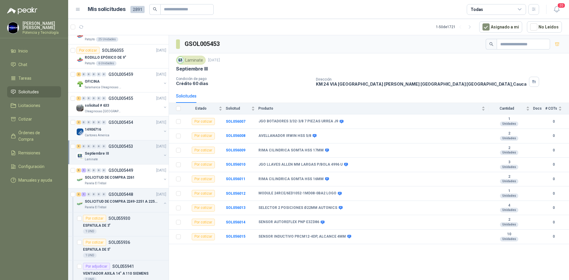
click at [109, 131] on div "14906716" at bounding box center [123, 129] width 77 height 7
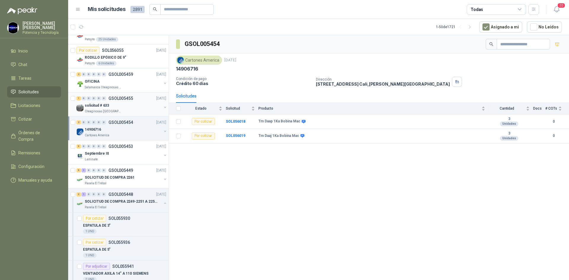
click at [106, 102] on div "1 0 0 0 0 0 GSOL005455 [DATE]" at bounding box center [121, 98] width 91 height 7
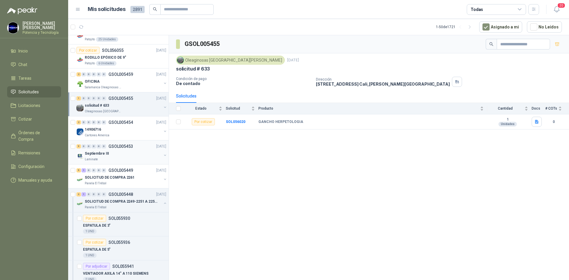
click at [113, 153] on div "Septiembre III" at bounding box center [123, 153] width 77 height 7
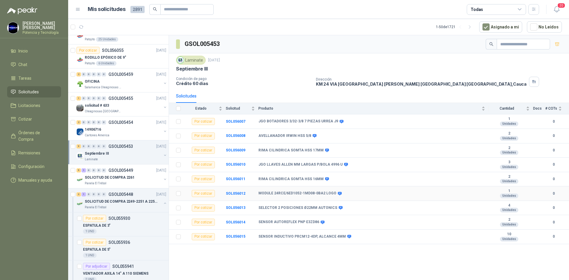
click at [230, 190] on td "SOL056012" at bounding box center [242, 193] width 33 height 15
click at [233, 193] on b "SOL056012" at bounding box center [236, 193] width 20 height 4
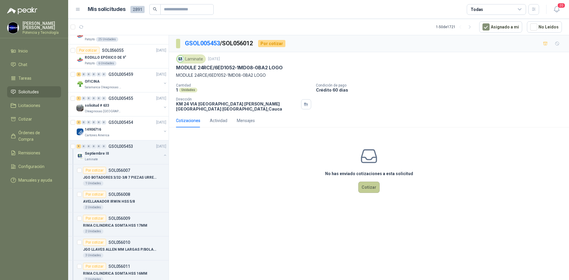
click at [368, 189] on button "Cotizar" at bounding box center [368, 187] width 21 height 11
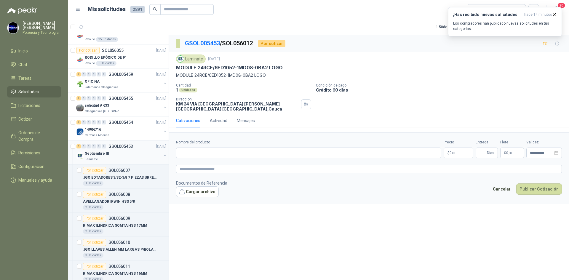
click at [114, 153] on div "Septiembre III" at bounding box center [123, 153] width 77 height 7
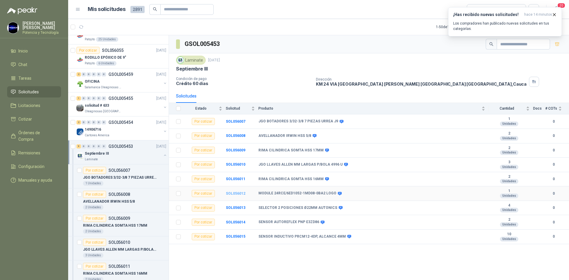
click at [234, 193] on b "SOL056012" at bounding box center [236, 193] width 20 height 4
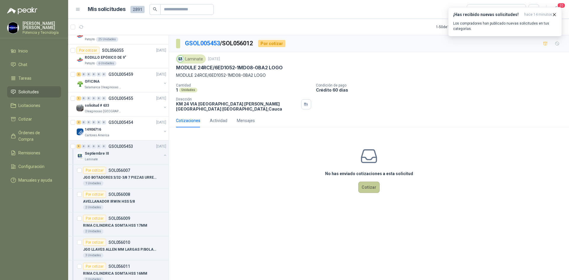
click at [359, 187] on button "Cotizar" at bounding box center [368, 187] width 21 height 11
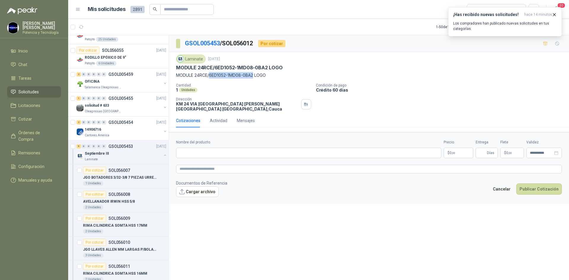
drag, startPoint x: 209, startPoint y: 77, endPoint x: 255, endPoint y: 77, distance: 46.2
click at [255, 77] on p "MODULE 24RCE/6ED1052-1MD08-0BA2 LOGO" at bounding box center [369, 75] width 386 height 7
copy p "6ED1052-1MD08-0BA2"
click at [206, 153] on input "Nombre del producto" at bounding box center [308, 152] width 265 height 11
paste input "**********"
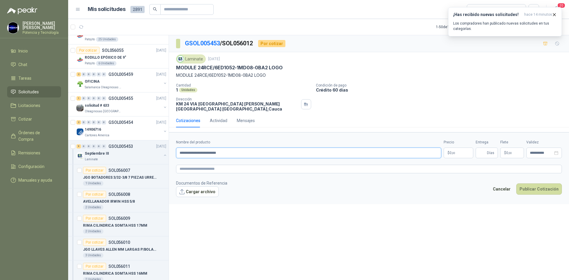
type input "**********"
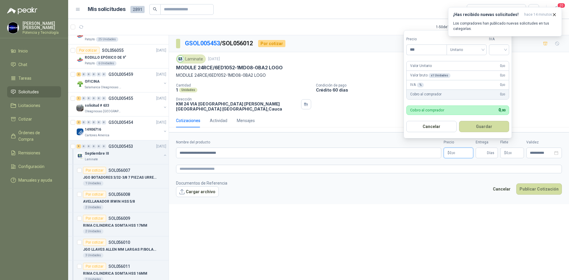
click at [450, 156] on p "$ 0 ,00" at bounding box center [458, 152] width 30 height 11
type input "*********"
click at [494, 49] on input "search" at bounding box center [498, 49] width 13 height 9
click at [503, 58] on div "19%" at bounding box center [500, 61] width 18 height 9
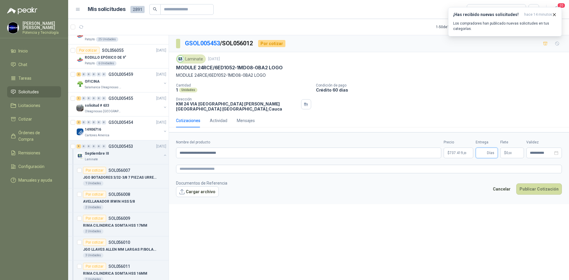
click at [481, 151] on input "Entrega" at bounding box center [482, 153] width 7 height 10
type input "*"
click at [507, 153] on span "0 ,00" at bounding box center [509, 153] width 6 height 4
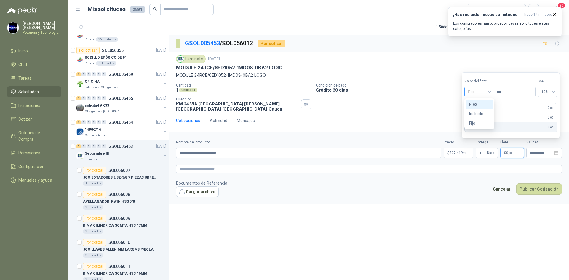
click at [480, 96] on span "Flex" at bounding box center [479, 91] width 22 height 9
drag, startPoint x: 486, startPoint y: 112, endPoint x: 540, endPoint y: 156, distance: 70.3
click at [487, 113] on div "Incluido" at bounding box center [479, 113] width 20 height 7
click at [537, 155] on input "**********" at bounding box center [540, 153] width 23 height 4
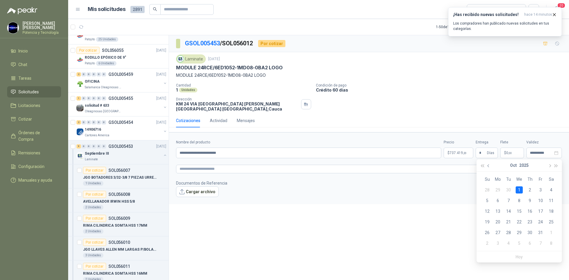
click at [488, 166] on span "button" at bounding box center [488, 165] width 3 height 3
drag, startPoint x: 505, startPoint y: 222, endPoint x: 463, endPoint y: 256, distance: 53.9
click at [505, 222] on div "23" at bounding box center [508, 221] width 7 height 7
type input "**********"
click at [455, 155] on p "$ 737.419 ,20" at bounding box center [458, 152] width 30 height 11
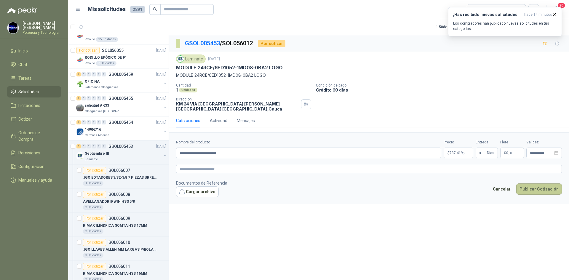
click at [527, 187] on button "Publicar Cotización" at bounding box center [539, 188] width 46 height 11
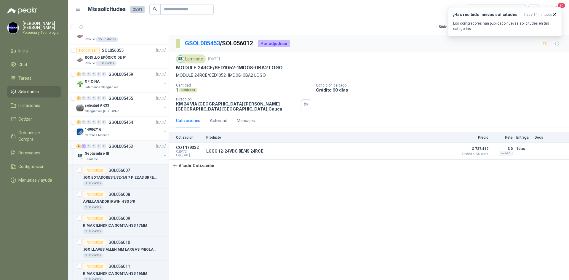
click at [120, 155] on div "Septiembre III" at bounding box center [123, 153] width 77 height 7
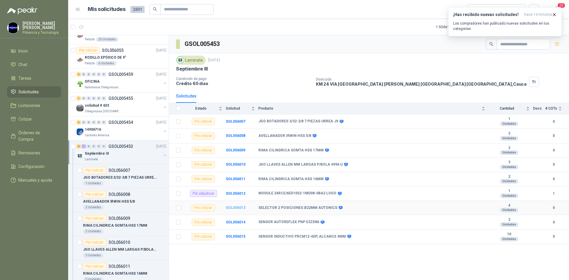
click at [233, 209] on b "SOL056013" at bounding box center [236, 207] width 20 height 4
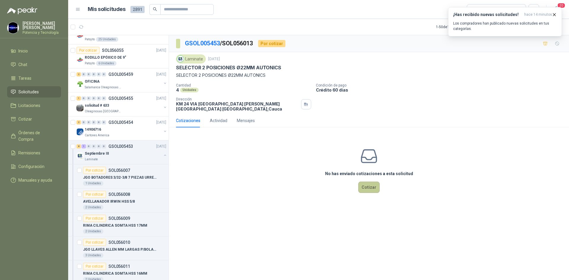
click at [361, 186] on button "Cotizar" at bounding box center [368, 187] width 21 height 11
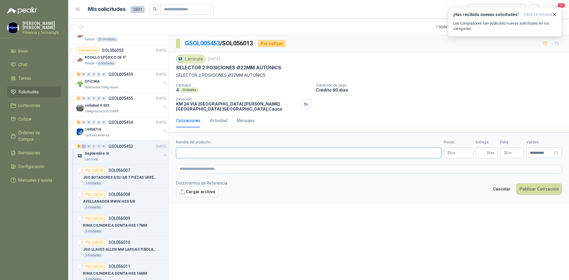
click at [224, 152] on input "Nombre del producto" at bounding box center [308, 152] width 265 height 11
paste input "**********"
type input "**********"
click at [462, 149] on p "$ 0 ,00" at bounding box center [458, 152] width 30 height 11
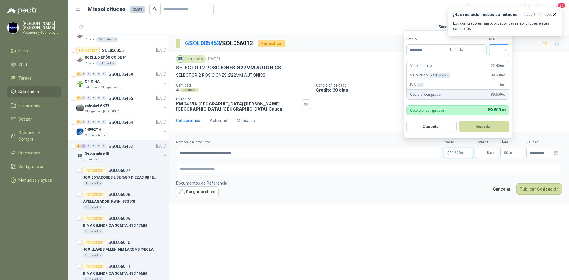
type input "********"
click at [500, 52] on input "search" at bounding box center [498, 49] width 13 height 9
click at [504, 62] on div "19%" at bounding box center [499, 62] width 11 height 7
click at [484, 151] on input "Entrega" at bounding box center [482, 153] width 7 height 10
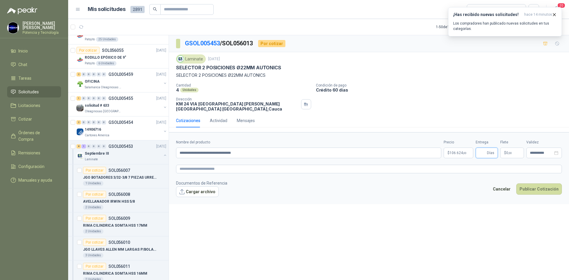
type input "*"
click at [506, 152] on span "0 ,00" at bounding box center [509, 153] width 6 height 4
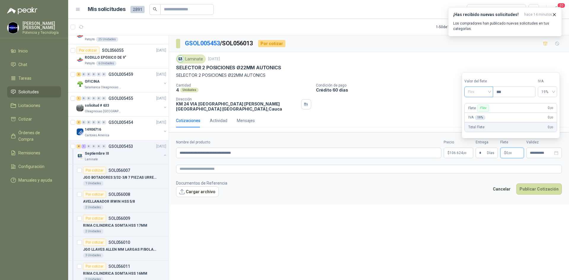
click at [475, 92] on span "Flex" at bounding box center [479, 91] width 22 height 9
drag, startPoint x: 486, startPoint y: 112, endPoint x: 489, endPoint y: 118, distance: 6.9
click at [486, 113] on div "Incluido" at bounding box center [479, 113] width 20 height 7
click at [529, 151] on div "**********" at bounding box center [544, 152] width 36 height 11
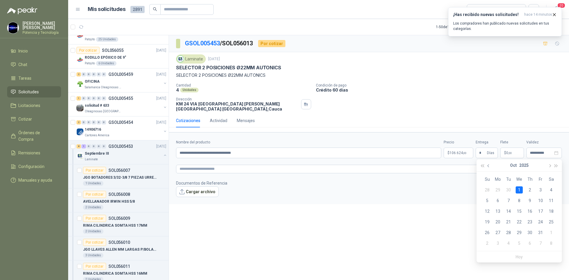
click at [488, 165] on span "button" at bounding box center [488, 165] width 3 height 3
type input "**********"
click at [507, 218] on td "23" at bounding box center [508, 221] width 11 height 11
click at [458, 155] on span "106.624 ,00" at bounding box center [457, 153] width 17 height 4
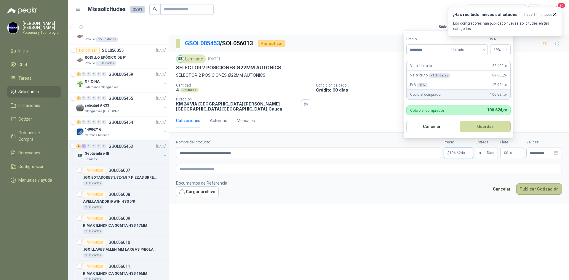
click at [525, 189] on button "Publicar Cotización" at bounding box center [539, 188] width 46 height 11
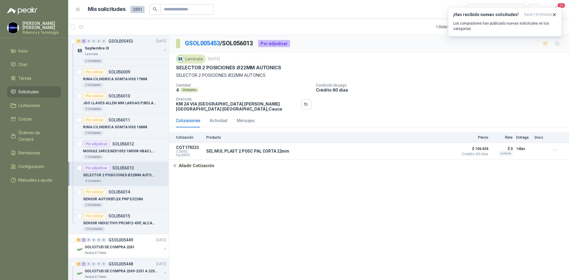
scroll to position [385, 0]
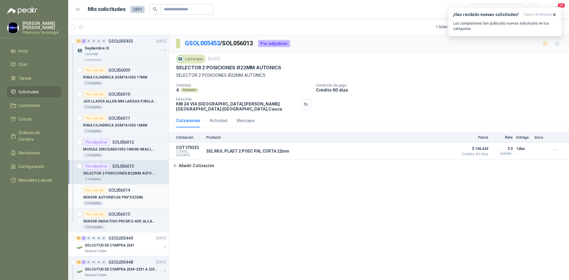
click at [137, 197] on p "SENSOR AUTOREFLEX PNP E3ZD86" at bounding box center [113, 198] width 60 height 6
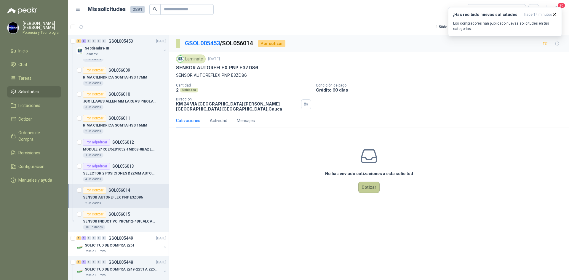
click at [372, 190] on button "Cotizar" at bounding box center [368, 187] width 21 height 11
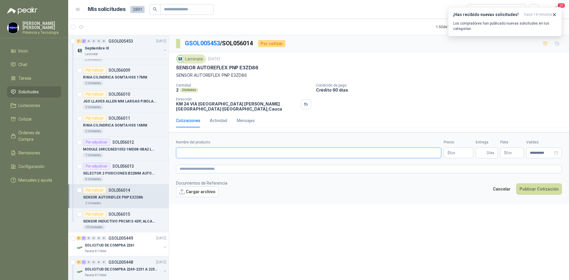
paste input "**********"
type input "**********"
click at [451, 156] on p "$ 0 ,00" at bounding box center [458, 152] width 30 height 11
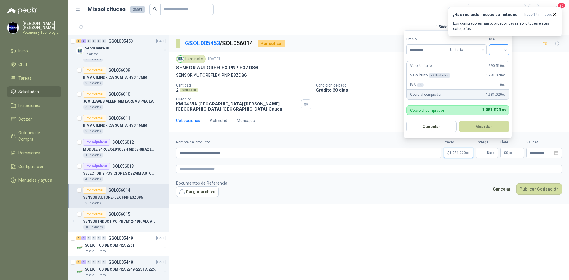
type input "*********"
click at [497, 52] on input "search" at bounding box center [498, 49] width 13 height 9
drag, startPoint x: 500, startPoint y: 58, endPoint x: 501, endPoint y: 65, distance: 7.5
click at [500, 58] on div "19%" at bounding box center [500, 61] width 18 height 9
click at [478, 152] on span "Días" at bounding box center [486, 152] width 22 height 11
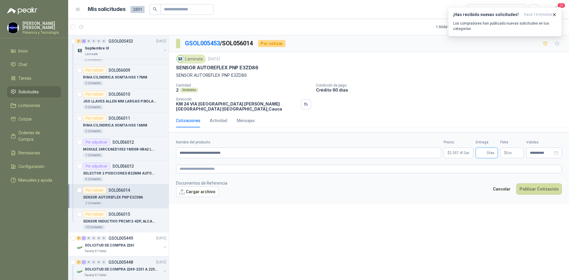
click at [481, 153] on input "Entrega" at bounding box center [482, 153] width 7 height 10
type input "*"
click at [505, 154] on span "$" at bounding box center [505, 153] width 2 height 4
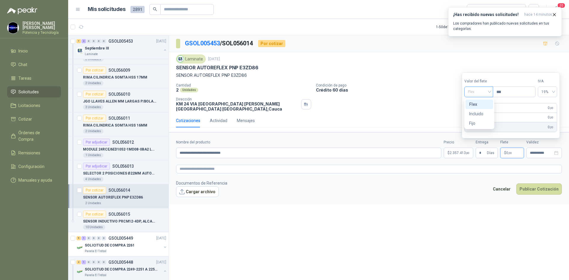
click at [475, 94] on span "Flex" at bounding box center [479, 91] width 22 height 9
drag, startPoint x: 478, startPoint y: 112, endPoint x: 558, endPoint y: 161, distance: 93.7
click at [479, 112] on div "Incluido" at bounding box center [479, 113] width 20 height 7
click at [545, 155] on input "**********" at bounding box center [540, 153] width 23 height 4
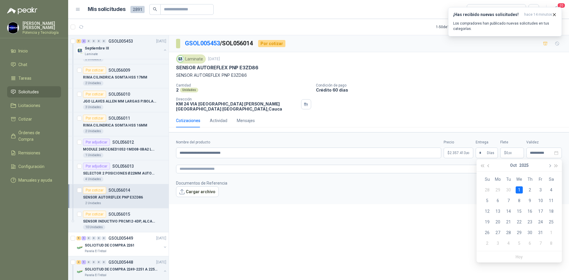
click at [549, 168] on button "button" at bounding box center [549, 165] width 7 height 12
click at [488, 165] on span "button" at bounding box center [488, 165] width 3 height 3
click at [549, 168] on button "button" at bounding box center [549, 165] width 7 height 12
type input "**********"
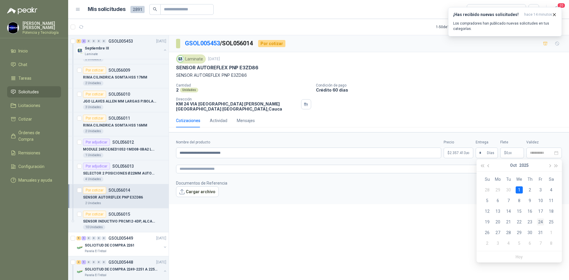
click at [540, 223] on div "24" at bounding box center [540, 221] width 7 height 7
click at [454, 154] on span "2.357.413 ,80" at bounding box center [459, 153] width 20 height 4
click at [541, 187] on button "Publicar Cotización" at bounding box center [539, 188] width 46 height 11
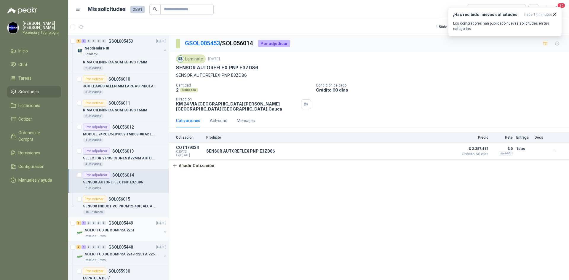
scroll to position [415, 0]
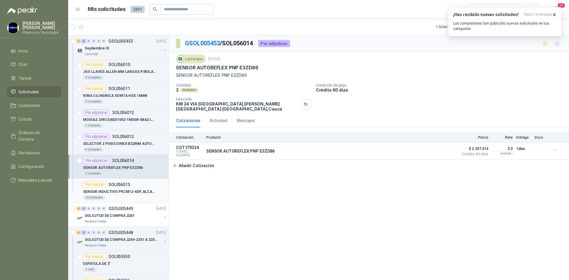
click at [118, 197] on div "10 Unidades" at bounding box center [124, 197] width 83 height 5
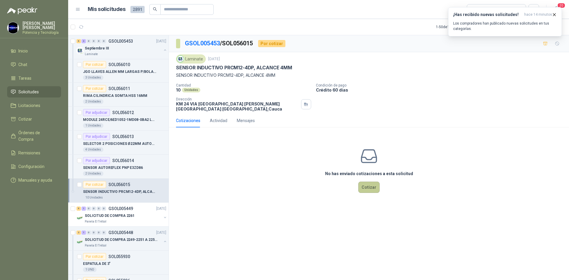
click at [368, 187] on button "Cotizar" at bounding box center [368, 187] width 21 height 11
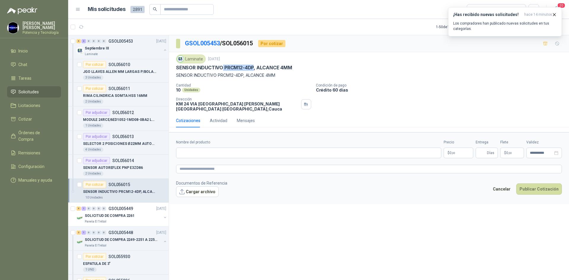
drag, startPoint x: 222, startPoint y: 70, endPoint x: 254, endPoint y: 68, distance: 32.3
click at [254, 68] on p "SENSOR INDUCTIVO PRCM12-4DP, ALCANCE 4MM" at bounding box center [234, 68] width 116 height 6
copy p "PRCM12-4DP"
paste input "**********"
type input "**********"
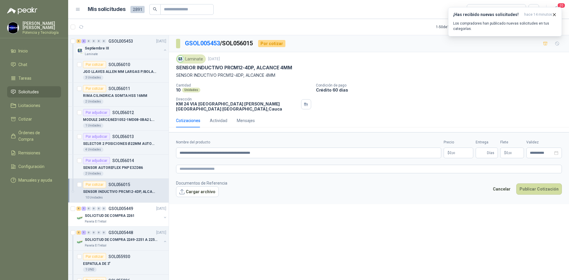
click at [457, 153] on p "$ 0 ,00" at bounding box center [458, 152] width 30 height 11
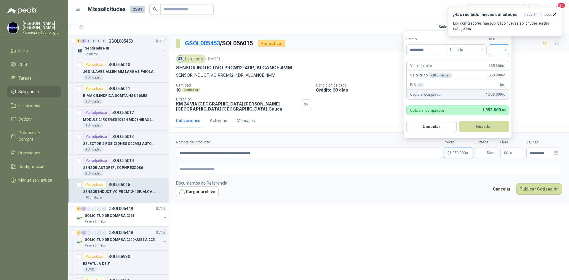
type input "*********"
click at [501, 47] on input "search" at bounding box center [498, 49] width 13 height 9
click at [500, 60] on div "19%" at bounding box center [499, 62] width 11 height 7
click at [483, 154] on input "Entrega" at bounding box center [482, 153] width 7 height 10
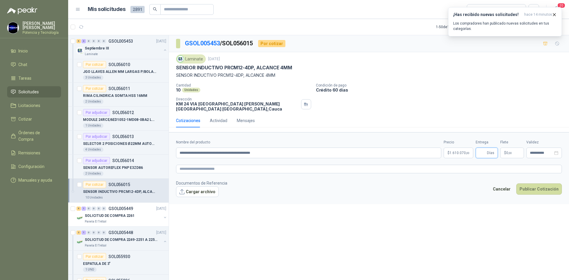
type input "*"
click at [502, 150] on p "$ 0 ,00" at bounding box center [512, 152] width 24 height 11
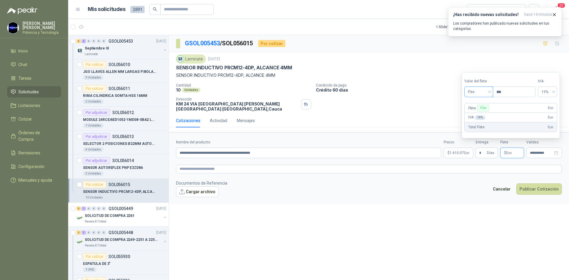
click at [473, 93] on span "Flex" at bounding box center [479, 91] width 22 height 9
drag, startPoint x: 473, startPoint y: 112, endPoint x: 486, endPoint y: 123, distance: 16.4
click at [473, 112] on div "Incluido" at bounding box center [479, 113] width 20 height 7
click at [533, 155] on input "**********" at bounding box center [540, 153] width 23 height 4
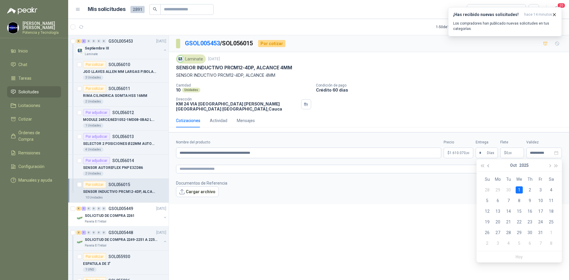
click at [486, 167] on button "button" at bounding box center [488, 165] width 7 height 12
click at [506, 220] on div "23" at bounding box center [508, 221] width 7 height 7
type input "**********"
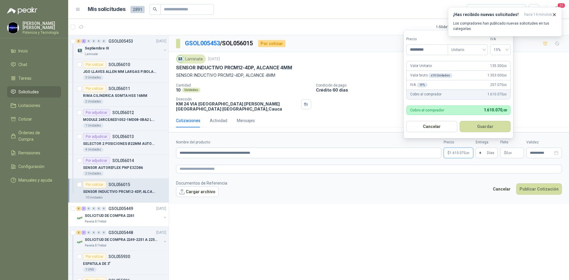
click at [453, 154] on span "1.610.070 ,00" at bounding box center [459, 153] width 20 height 4
drag, startPoint x: 440, startPoint y: 47, endPoint x: 408, endPoint y: 41, distance: 32.9
click at [408, 41] on div "Precio *********" at bounding box center [426, 45] width 41 height 19
type input "*********"
click at [455, 208] on div "**********" at bounding box center [369, 158] width 400 height 247
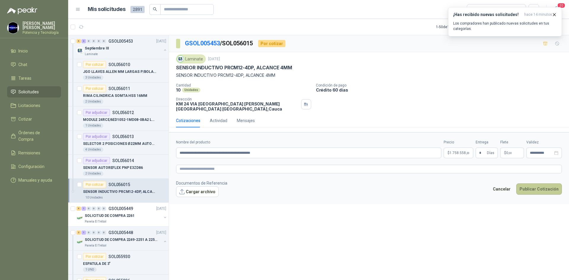
click at [534, 184] on button "Publicar Cotización" at bounding box center [539, 188] width 46 height 11
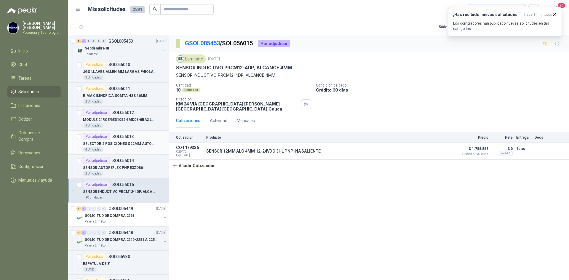
click at [132, 143] on p "SELECTOR 2 POSICIONES Ø22MM AUTONICS" at bounding box center [120, 144] width 74 height 6
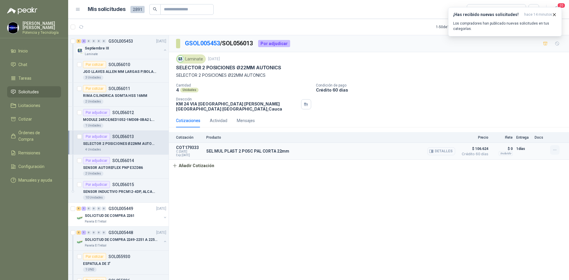
click at [557, 152] on button "button" at bounding box center [554, 149] width 9 height 9
click at [529, 128] on button "Editar" at bounding box center [542, 125] width 47 height 9
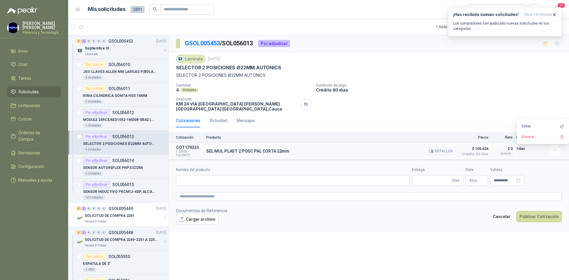
type input "**********"
type input "*"
type input "**********"
click at [463, 183] on p "$ 106.624 ,00" at bounding box center [458, 180] width 30 height 11
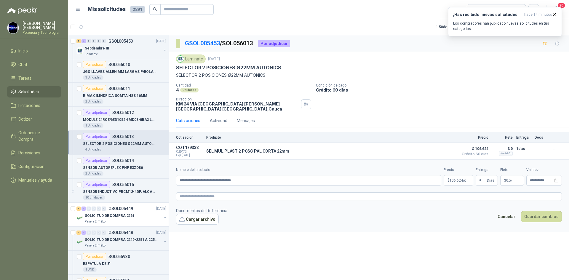
click at [521, 245] on div "**********" at bounding box center [369, 158] width 400 height 247
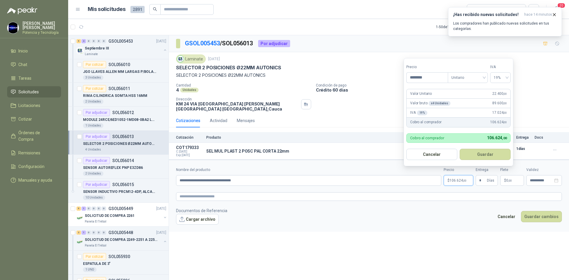
click at [463, 183] on p "$ 106.624 ,00" at bounding box center [458, 180] width 30 height 11
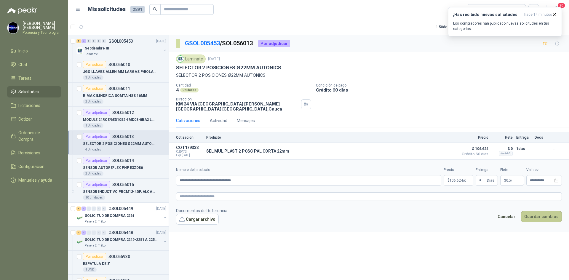
click at [536, 215] on button "Guardar cambios" at bounding box center [541, 216] width 41 height 11
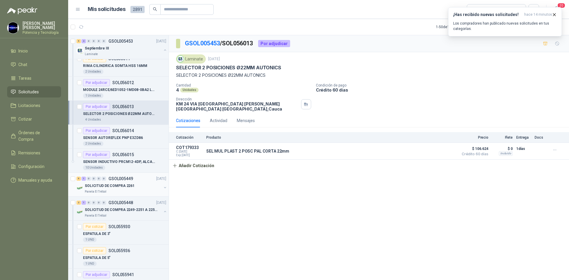
scroll to position [444, 0]
click at [136, 166] on div "10 Unidades" at bounding box center [124, 168] width 83 height 5
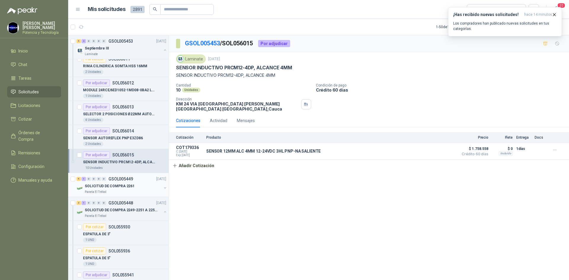
click at [125, 187] on p "SOLICITUD DE COMPRA 2261" at bounding box center [110, 186] width 50 height 6
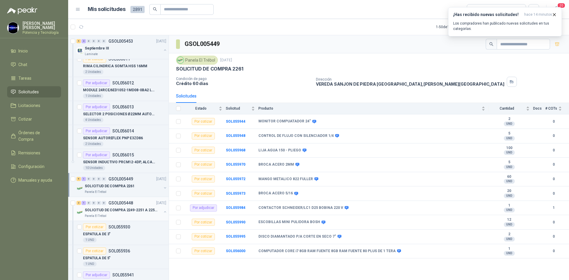
click at [121, 210] on p "SOLICITUD DE COMPRA 2249-2251 A 2256-2258 Y 2262" at bounding box center [122, 210] width 74 height 6
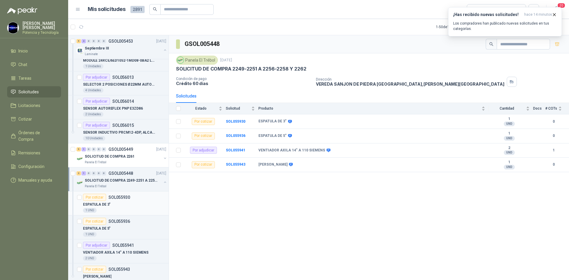
click at [124, 204] on div "ESPATULA DE 3"" at bounding box center [124, 204] width 83 height 7
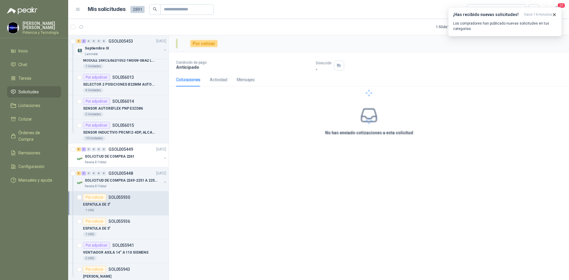
scroll to position [503, 0]
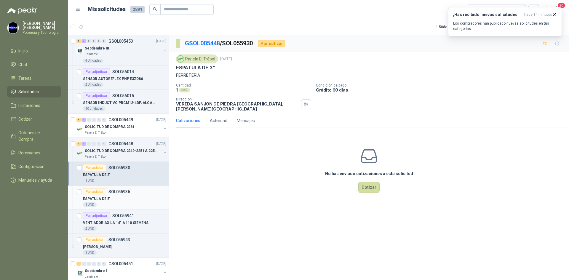
click at [125, 198] on div "ESPATULA DE 5"" at bounding box center [124, 198] width 83 height 7
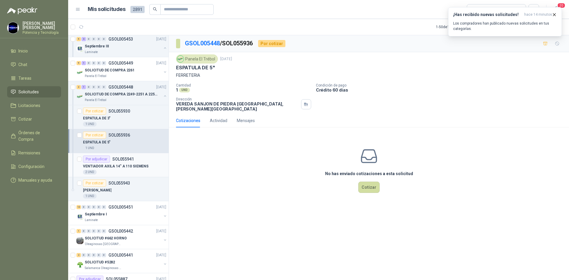
scroll to position [563, 0]
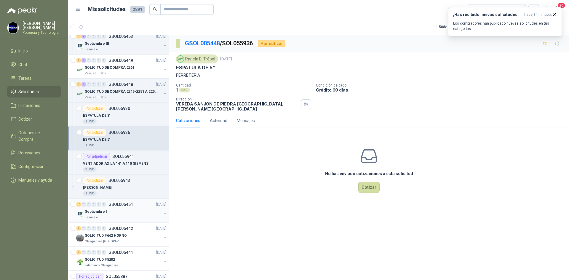
click at [112, 212] on div "Septiembre I" at bounding box center [123, 211] width 77 height 7
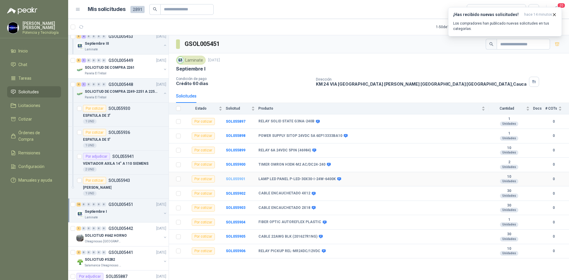
click at [232, 180] on b "SOL055901" at bounding box center [236, 179] width 20 height 4
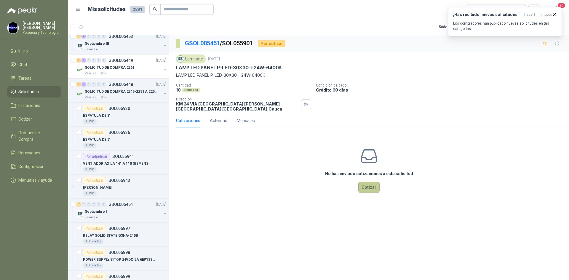
click at [374, 189] on button "Cotizar" at bounding box center [368, 187] width 21 height 11
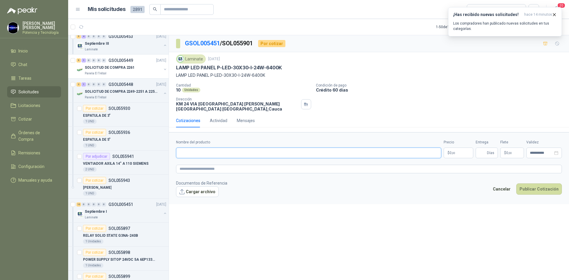
paste input "**********"
click at [236, 154] on input "**********" at bounding box center [308, 152] width 265 height 11
type input "**********"
click at [461, 152] on p "$ 0 ,00" at bounding box center [458, 152] width 30 height 11
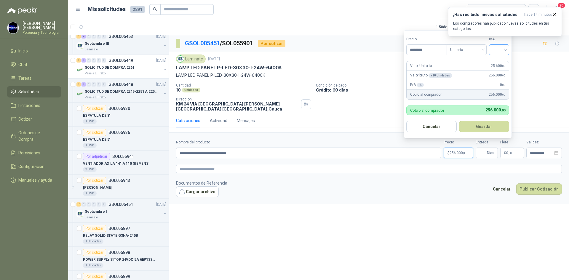
type input "********"
click at [494, 53] on input "search" at bounding box center [498, 49] width 13 height 9
click at [506, 60] on div "19%" at bounding box center [500, 61] width 18 height 9
click at [484, 150] on input "Entrega" at bounding box center [482, 153] width 7 height 10
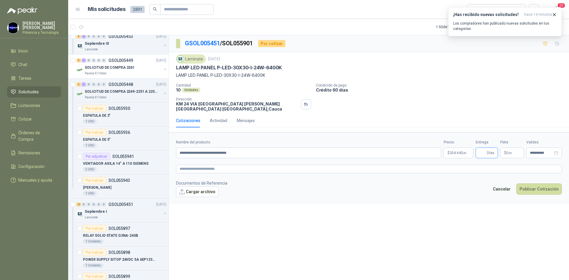
type input "*"
click at [507, 156] on p "$ 0 ,00" at bounding box center [512, 152] width 24 height 11
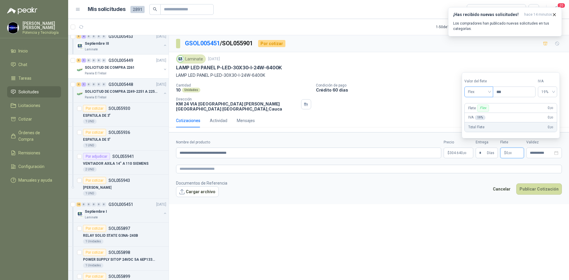
click at [483, 92] on span "Flex" at bounding box center [479, 91] width 22 height 9
click at [487, 109] on div "Incluido" at bounding box center [479, 113] width 28 height 9
click at [527, 152] on div "**********" at bounding box center [544, 152] width 36 height 11
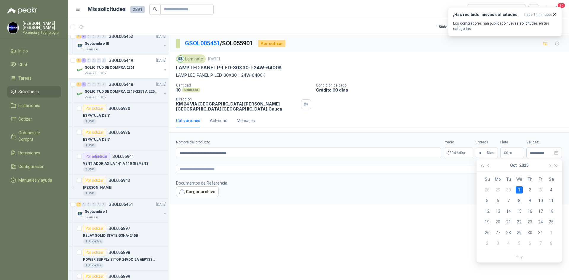
click at [488, 164] on button "button" at bounding box center [488, 165] width 7 height 12
type input "**********"
click at [510, 225] on div "23" at bounding box center [508, 221] width 7 height 7
click at [461, 149] on p "$ 304.640 ,00" at bounding box center [458, 152] width 30 height 11
click at [523, 187] on button "Publicar Cotización" at bounding box center [539, 188] width 46 height 11
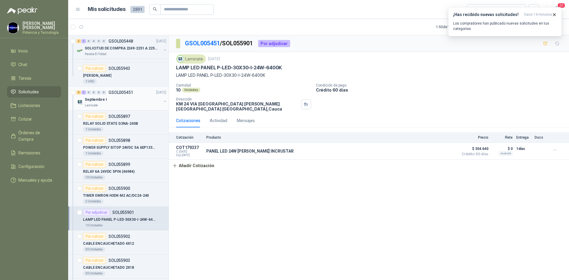
scroll to position [681, 0]
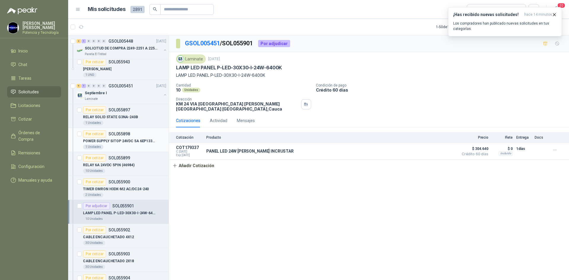
click at [118, 143] on p "POWER SUPPLY SITOP 24VDC 5A 6EP13333BA10" at bounding box center [120, 141] width 74 height 6
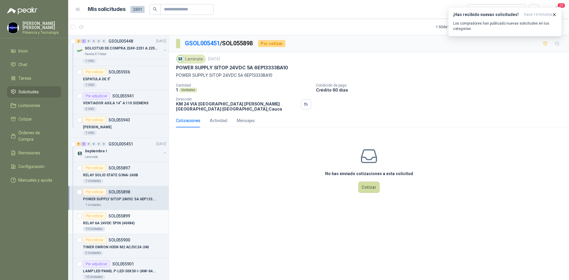
scroll to position [622, 0]
click at [118, 154] on div "Septiembre I" at bounding box center [123, 152] width 77 height 7
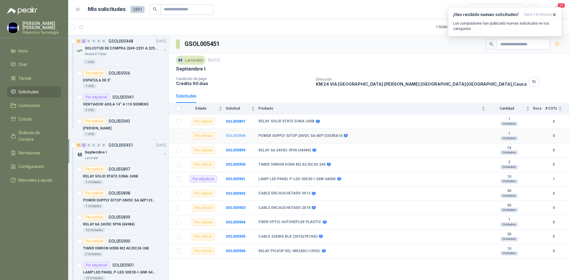
click at [236, 137] on b "SOL055898" at bounding box center [236, 136] width 20 height 4
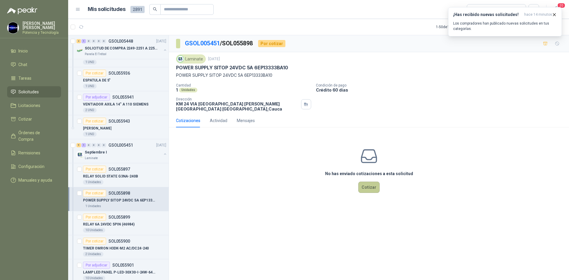
click at [368, 188] on button "Cotizar" at bounding box center [368, 187] width 21 height 11
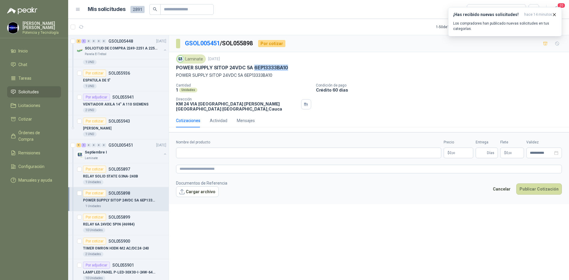
drag, startPoint x: 253, startPoint y: 67, endPoint x: 288, endPoint y: 70, distance: 34.8
click at [288, 70] on div "POWER SUPPLY SITOP 24VDC 5A 6EP13333BA10" at bounding box center [369, 68] width 386 height 6
copy p "6EP13333BA10"
paste input "**********"
type input "**********"
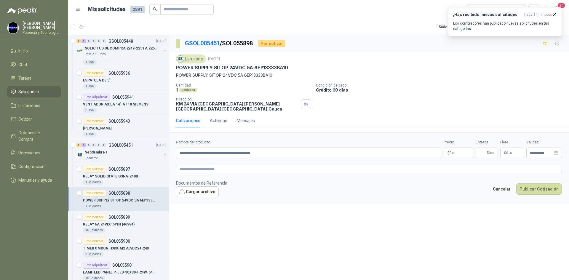
click at [454, 152] on span ",00" at bounding box center [453, 152] width 4 height 3
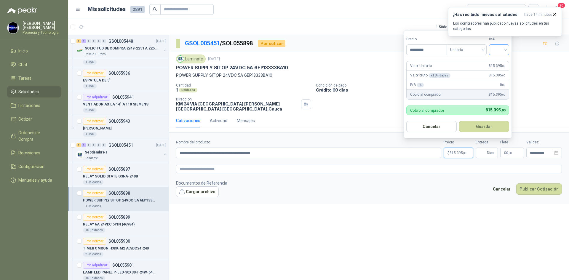
type input "*********"
click at [493, 49] on input "search" at bounding box center [498, 49] width 13 height 9
click at [501, 57] on div "19 5 19% 5% 0%" at bounding box center [500, 71] width 20 height 31
click at [484, 154] on input "Entrega" at bounding box center [482, 153] width 7 height 10
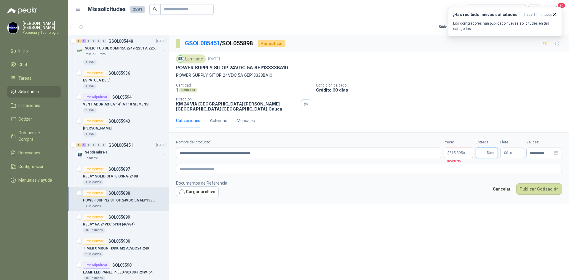
type input "*"
click at [459, 147] on div "Precio $ 815.395 ,00 Incorrecto" at bounding box center [458, 148] width 30 height 19
click at [457, 158] on p "Incorrecto" at bounding box center [451, 160] width 17 height 5
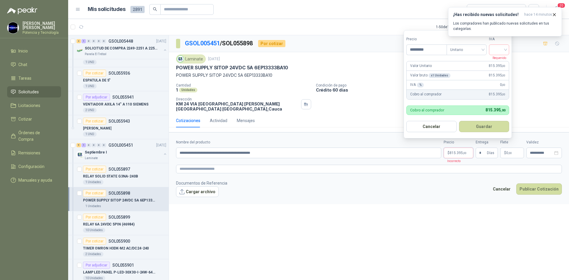
click at [451, 154] on span "815.395 ,00" at bounding box center [457, 153] width 17 height 4
click at [507, 45] on div at bounding box center [499, 49] width 20 height 11
click at [501, 60] on div "19%" at bounding box center [499, 62] width 11 height 7
click at [506, 152] on span "0 ,00" at bounding box center [509, 153] width 6 height 4
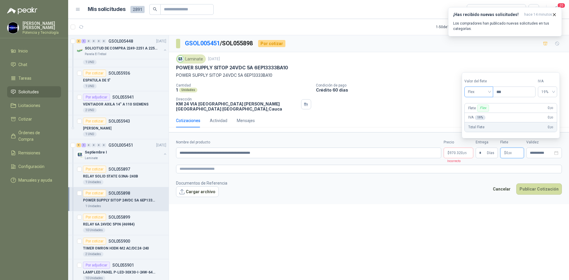
click at [484, 90] on span "Flex" at bounding box center [479, 91] width 22 height 9
click at [482, 112] on div "Incluido" at bounding box center [479, 113] width 20 height 7
click at [535, 152] on input "**********" at bounding box center [540, 153] width 23 height 4
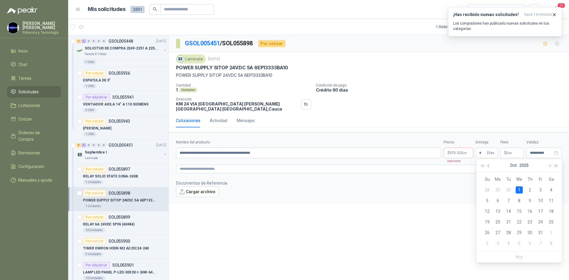
click at [489, 166] on span "button" at bounding box center [488, 165] width 3 height 3
click at [510, 224] on div "23" at bounding box center [508, 221] width 7 height 7
type input "**********"
click at [484, 152] on input "*" at bounding box center [482, 153] width 7 height 10
drag, startPoint x: 481, startPoint y: 153, endPoint x: 468, endPoint y: 150, distance: 13.5
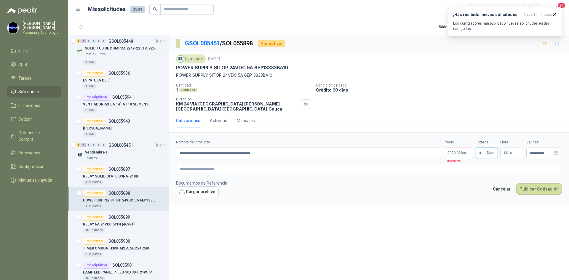
click at [468, 150] on div "**********" at bounding box center [369, 148] width 386 height 19
type input "**"
click at [466, 197] on form "**********" at bounding box center [369, 168] width 400 height 72
click at [458, 218] on div "**********" at bounding box center [369, 158] width 400 height 247
click at [449, 155] on span "970.320 ,05" at bounding box center [457, 153] width 17 height 4
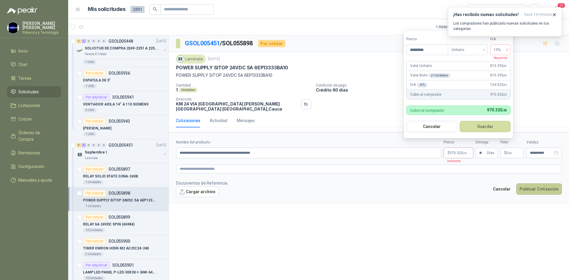
click at [544, 189] on button "Publicar Cotización" at bounding box center [539, 188] width 46 height 11
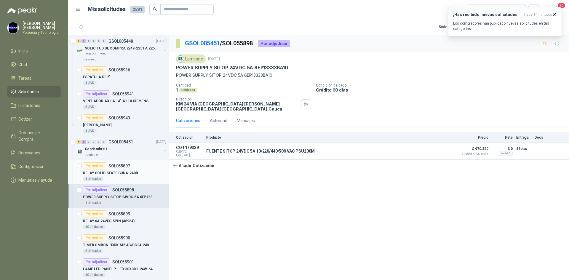
scroll to position [622, 0]
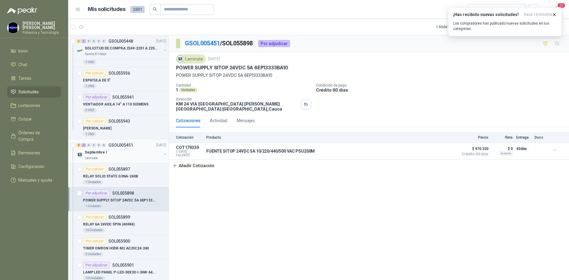
click at [112, 156] on div "Laminate" at bounding box center [123, 158] width 77 height 5
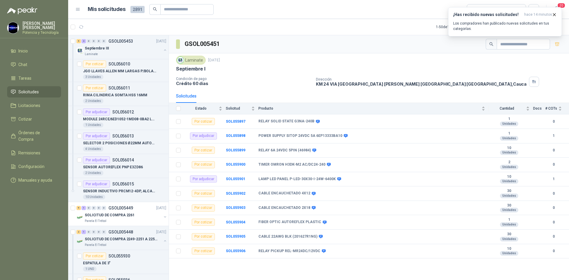
scroll to position [415, 0]
click at [126, 172] on div "2 Unidades" at bounding box center [124, 173] width 83 height 5
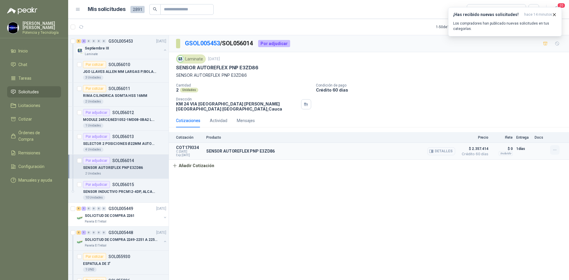
click at [556, 153] on button "button" at bounding box center [554, 149] width 9 height 9
click at [531, 129] on button "Editar" at bounding box center [542, 125] width 47 height 9
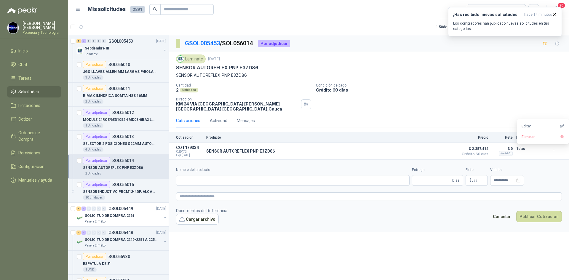
type input "**********"
type input "*"
type input "**********"
click at [555, 181] on icon "close-circle" at bounding box center [556, 180] width 4 height 4
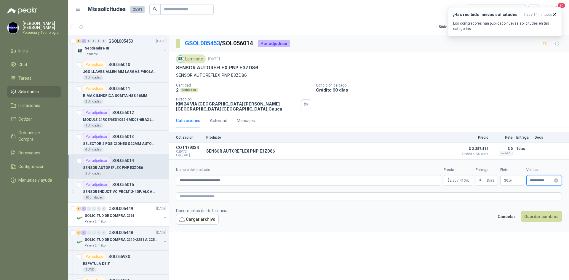
click at [537, 182] on input "**********" at bounding box center [540, 181] width 23 height 4
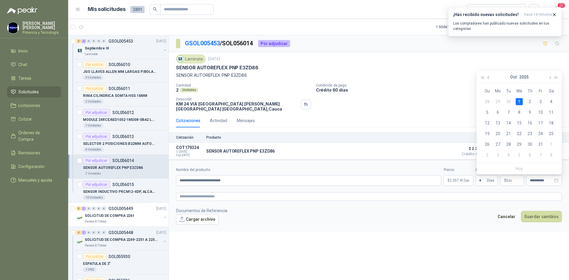
click at [487, 80] on button "button" at bounding box center [488, 77] width 7 height 12
type input "**********"
click at [508, 133] on div "23" at bounding box center [508, 133] width 7 height 7
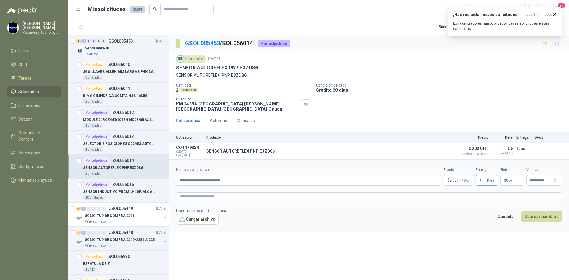
drag, startPoint x: 484, startPoint y: 181, endPoint x: 475, endPoint y: 179, distance: 9.1
click at [475, 179] on div "**********" at bounding box center [369, 176] width 386 height 19
type input "**"
click at [462, 257] on div "**********" at bounding box center [369, 158] width 400 height 247
click at [538, 217] on button "Guardar cambios" at bounding box center [541, 216] width 41 height 11
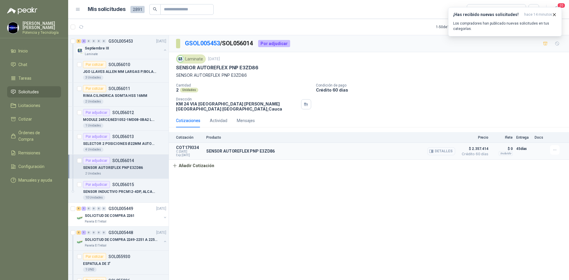
click at [441, 150] on button "Detalles" at bounding box center [441, 151] width 28 height 8
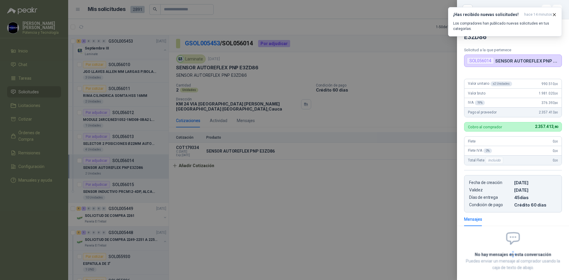
scroll to position [28, 0]
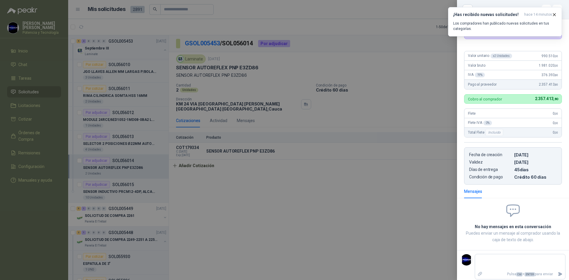
click at [373, 215] on div at bounding box center [284, 140] width 569 height 280
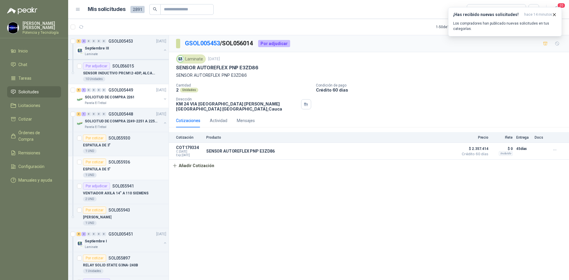
scroll to position [563, 0]
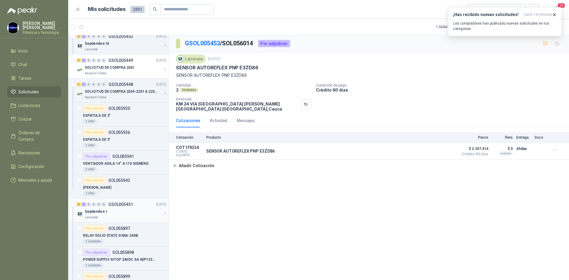
click at [126, 214] on div "Septiembre I" at bounding box center [123, 211] width 77 height 7
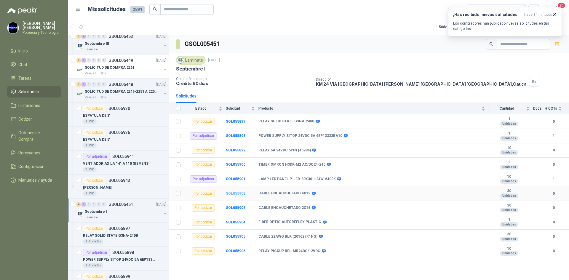
click at [230, 192] on b "SOL055902" at bounding box center [236, 193] width 20 height 4
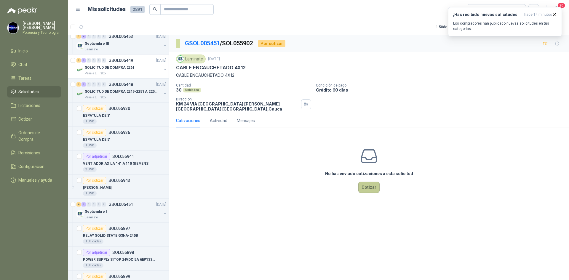
click at [361, 187] on button "Cotizar" at bounding box center [368, 187] width 21 height 11
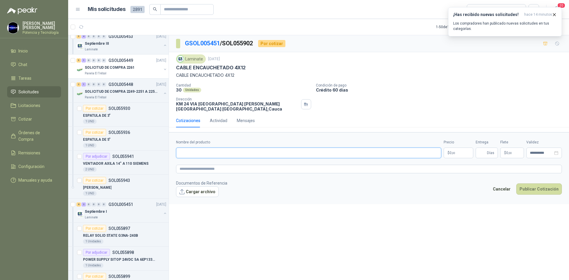
paste input "**********"
type input "**********"
drag, startPoint x: 451, startPoint y: 147, endPoint x: 455, endPoint y: 153, distance: 7.8
click at [453, 148] on div "Precio $ 0 ,00" at bounding box center [458, 148] width 30 height 19
click at [455, 153] on p "$ 0 ,00" at bounding box center [458, 152] width 30 height 11
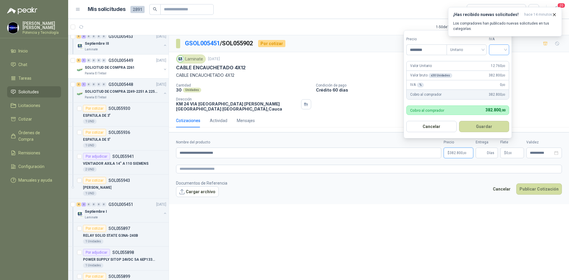
type input "********"
click at [495, 50] on input "search" at bounding box center [498, 49] width 13 height 9
click at [505, 61] on div "19%" at bounding box center [500, 61] width 18 height 9
click at [484, 152] on input "Entrega" at bounding box center [482, 153] width 7 height 10
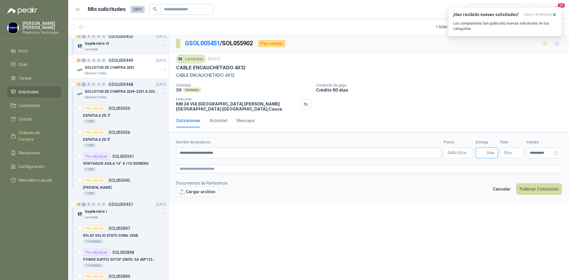
type input "*"
click at [508, 151] on span "0 ,00" at bounding box center [509, 153] width 6 height 4
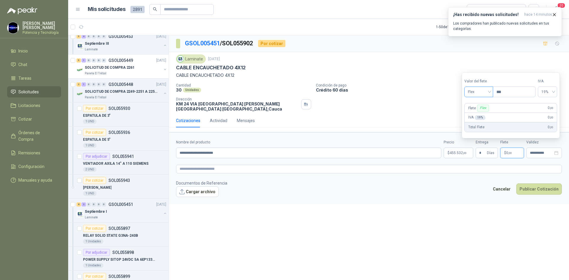
click at [484, 94] on span "Flex" at bounding box center [479, 91] width 22 height 9
click at [489, 112] on div "Incluido" at bounding box center [479, 113] width 28 height 9
click at [545, 154] on input "**********" at bounding box center [540, 153] width 23 height 4
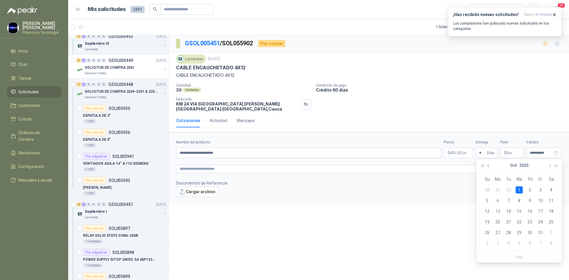
click at [490, 170] on button "button" at bounding box center [488, 165] width 7 height 12
type input "**********"
click at [508, 220] on div "23" at bounding box center [508, 221] width 7 height 7
click at [447, 155] on p "$ 455.532 ,00" at bounding box center [458, 152] width 30 height 11
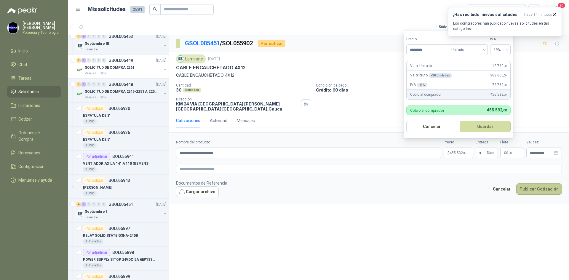
click at [528, 189] on button "Publicar Cotización" at bounding box center [539, 188] width 46 height 11
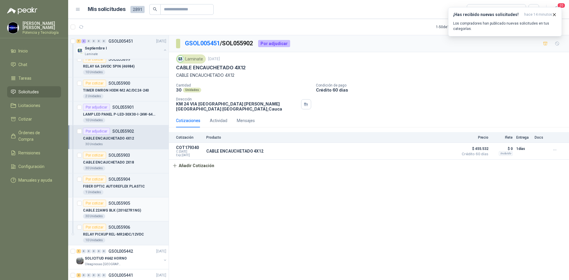
scroll to position [799, 0]
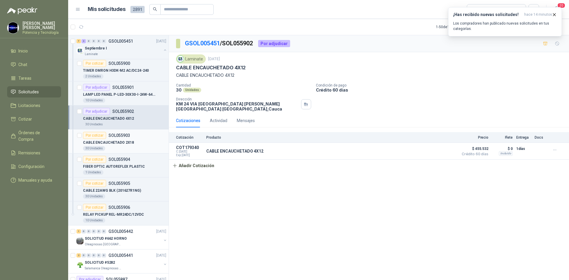
click at [115, 144] on p "CABLE ENCAUCHETADO 2X18" at bounding box center [108, 143] width 51 height 6
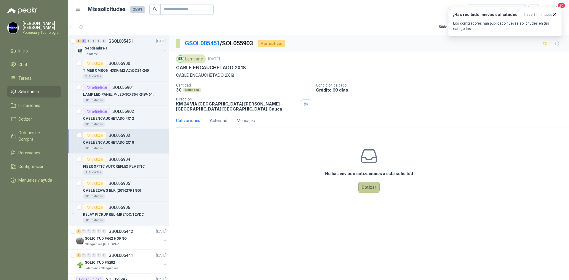
click at [371, 192] on button "Cotizar" at bounding box center [368, 187] width 21 height 11
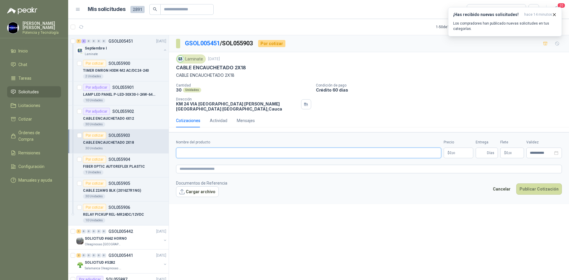
paste input "**********"
type input "**********"
click at [459, 153] on p "$ 0 ,00" at bounding box center [458, 152] width 30 height 11
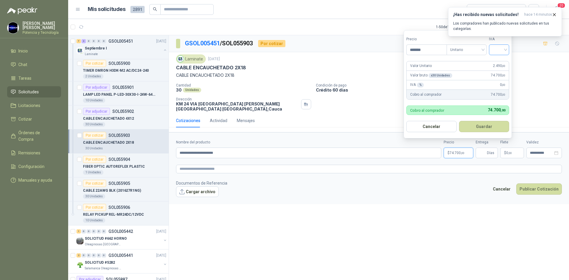
click at [498, 54] on span at bounding box center [498, 50] width 13 height 10
type input "*******"
click at [502, 57] on div "19 5 19% 5% 0%" at bounding box center [500, 71] width 20 height 31
click at [487, 151] on span "Días" at bounding box center [489, 153] width 7 height 10
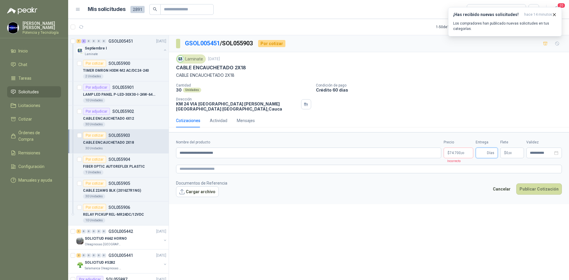
click at [483, 155] on input "Entrega" at bounding box center [482, 153] width 7 height 10
type input "*"
click at [505, 154] on span "$" at bounding box center [505, 153] width 2 height 4
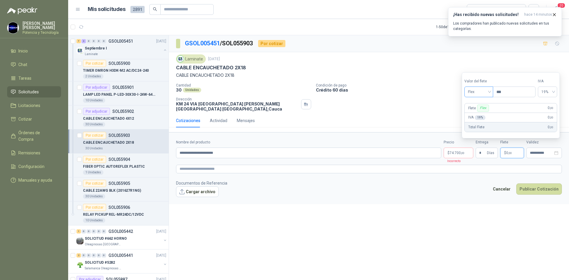
click at [473, 90] on span "Flex" at bounding box center [479, 91] width 22 height 9
click at [484, 106] on div "Flex" at bounding box center [479, 104] width 20 height 7
click at [475, 91] on span "Flex" at bounding box center [479, 91] width 22 height 9
click at [484, 114] on div "Incluido" at bounding box center [479, 113] width 20 height 7
click at [537, 154] on input "**********" at bounding box center [540, 153] width 23 height 4
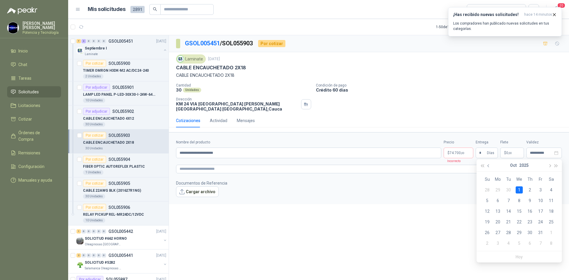
click at [491, 166] on button "button" at bounding box center [488, 165] width 7 height 12
type input "**********"
drag, startPoint x: 507, startPoint y: 220, endPoint x: 456, endPoint y: 168, distance: 73.5
click at [507, 220] on div "23" at bounding box center [508, 221] width 7 height 7
click at [446, 150] on p "$ 74.700 ,00" at bounding box center [458, 152] width 30 height 11
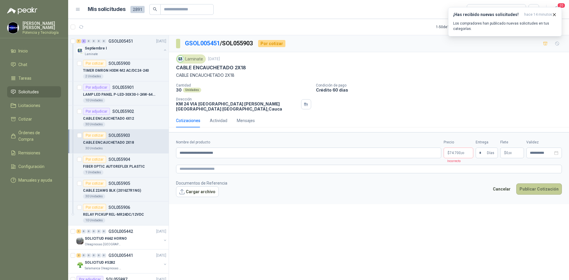
click at [529, 186] on button "Publicar Cotización" at bounding box center [539, 188] width 46 height 11
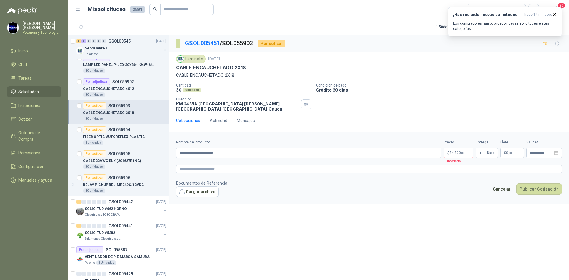
click at [122, 115] on p "CABLE ENCAUCHETADO 2X18" at bounding box center [108, 113] width 51 height 6
click at [530, 189] on button "Publicar Cotización" at bounding box center [539, 188] width 46 height 11
click at [458, 153] on span "74.700 ,00" at bounding box center [456, 153] width 15 height 4
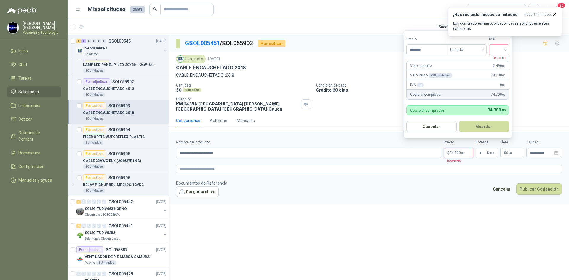
click at [497, 57] on p "Requerido" at bounding box center [497, 57] width 17 height 5
click at [497, 52] on input "search" at bounding box center [498, 49] width 13 height 9
click at [502, 51] on input "search" at bounding box center [498, 49] width 13 height 9
click at [505, 59] on div "19%" at bounding box center [499, 62] width 11 height 7
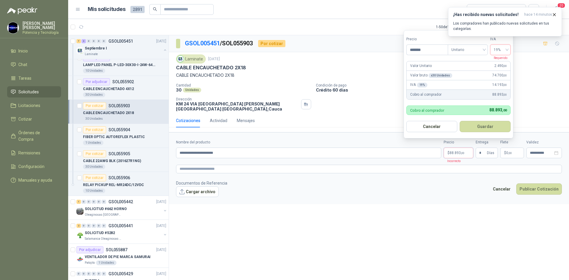
click at [528, 182] on footer "Documentos de Referencia Cargar archivo Cancelar Publicar Cotización" at bounding box center [369, 188] width 386 height 17
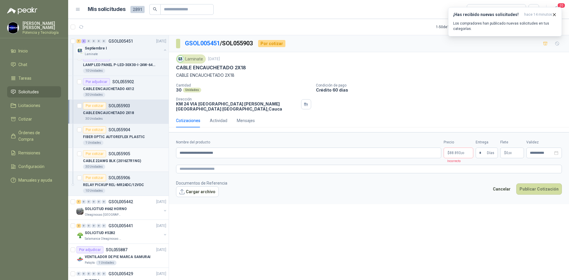
scroll to position [799, 0]
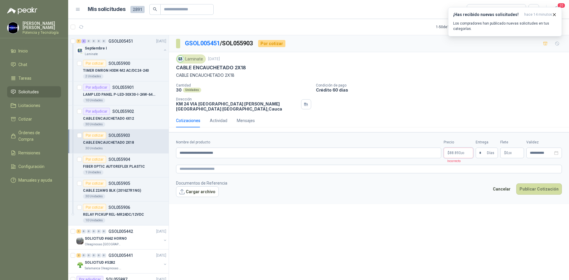
click at [453, 152] on span "88.893 ,00" at bounding box center [456, 153] width 15 height 4
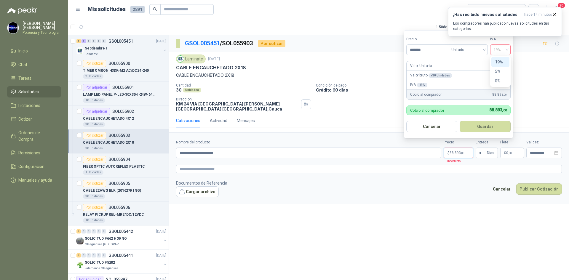
click at [504, 50] on span "19%" at bounding box center [499, 49] width 13 height 9
click at [503, 59] on div "19%" at bounding box center [499, 62] width 11 height 7
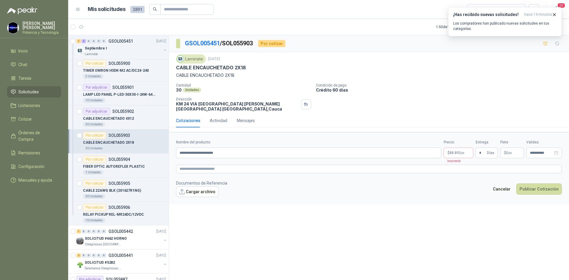
click at [444, 181] on footer "Documentos de Referencia Cargar archivo Cancelar Publicar Cotización" at bounding box center [369, 188] width 386 height 17
click at [483, 148] on input "*" at bounding box center [482, 153] width 7 height 10
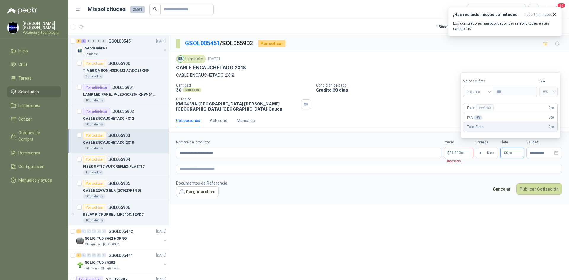
click at [510, 153] on span ",00" at bounding box center [510, 152] width 4 height 3
click at [486, 92] on span "Incluido" at bounding box center [477, 91] width 23 height 9
click at [482, 111] on div "Incluido" at bounding box center [479, 113] width 22 height 7
click at [526, 187] on button "Publicar Cotización" at bounding box center [539, 188] width 46 height 11
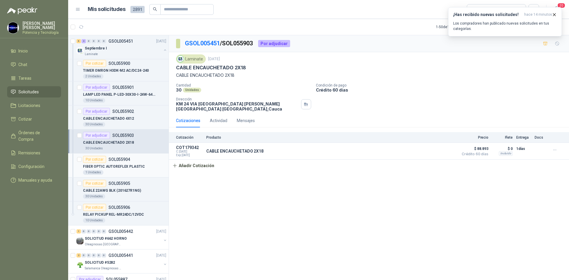
click at [108, 165] on p "FIBER OPTIC AUTOREFLEX PLASTIC" at bounding box center [114, 167] width 62 height 6
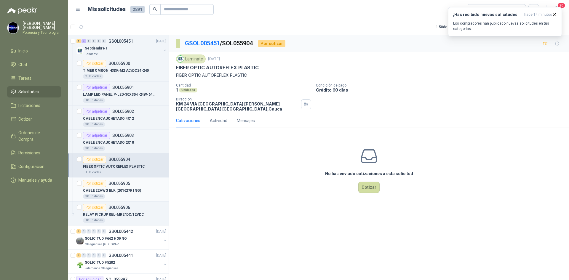
click at [123, 192] on p "CABLE 22AWG BLK (201627R1NG)" at bounding box center [112, 191] width 58 height 6
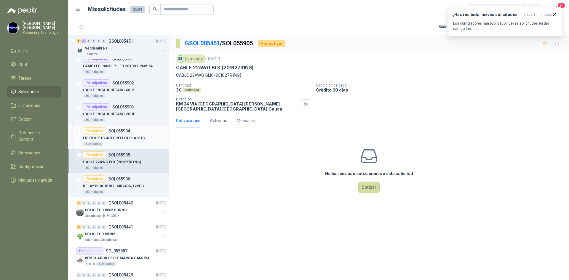
scroll to position [829, 0]
click at [132, 187] on p "RELAY PICKUP REL-MR24DC/12VDC" at bounding box center [113, 185] width 61 height 6
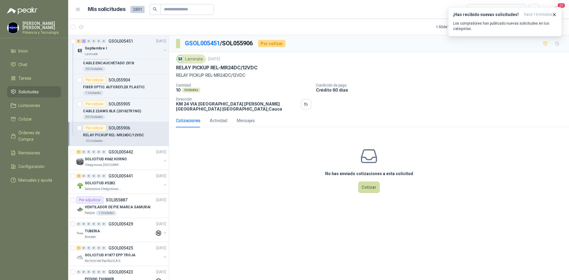
scroll to position [888, 0]
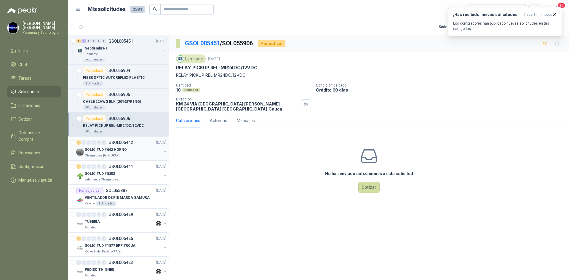
click at [118, 156] on p "Oleaginosas [GEOGRAPHIC_DATA][PERSON_NAME]" at bounding box center [103, 155] width 37 height 5
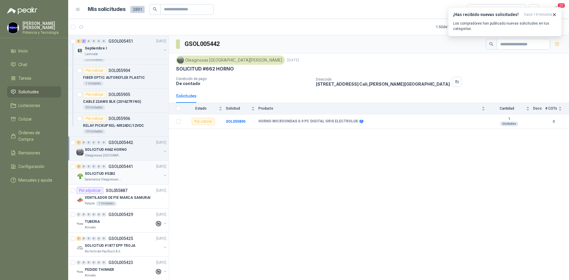
click at [121, 175] on div "SOLICITUD #5282" at bounding box center [123, 173] width 77 height 7
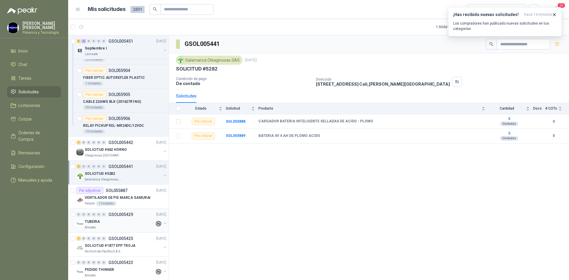
click at [128, 219] on div "TUBERIA" at bounding box center [120, 221] width 70 height 7
